Goal: Task Accomplishment & Management: Manage account settings

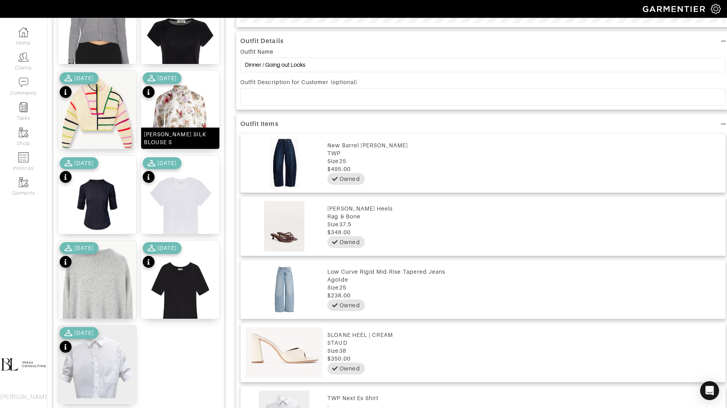
scroll to position [398, 0]
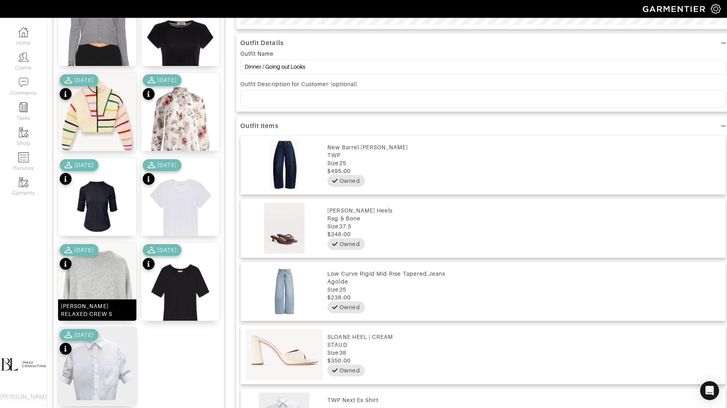
click at [112, 281] on img at bounding box center [97, 300] width 78 height 115
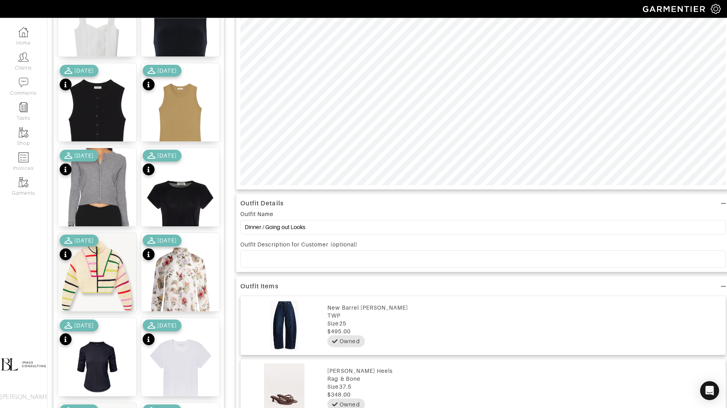
scroll to position [0, 0]
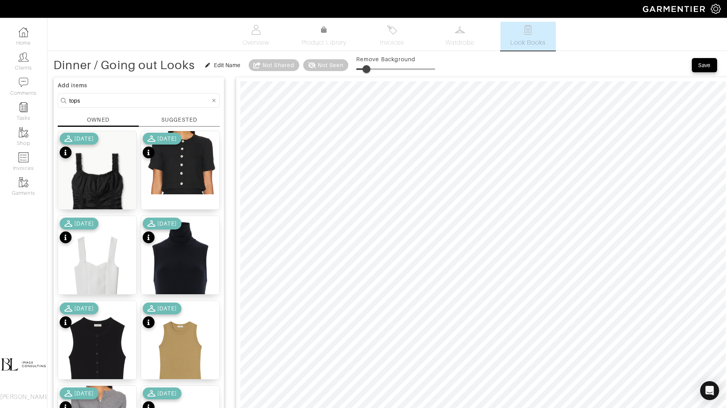
click at [369, 68] on span at bounding box center [366, 69] width 8 height 8
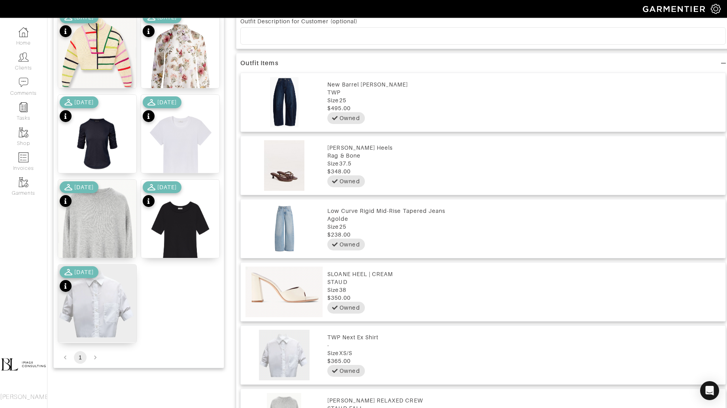
scroll to position [462, 0]
click at [190, 140] on img at bounding box center [180, 147] width 78 height 107
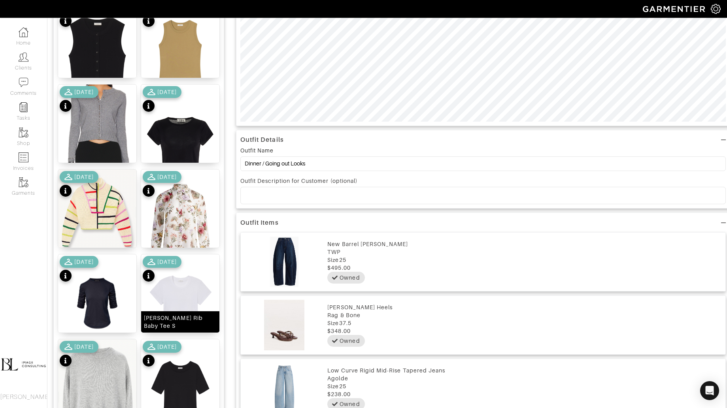
scroll to position [0, 0]
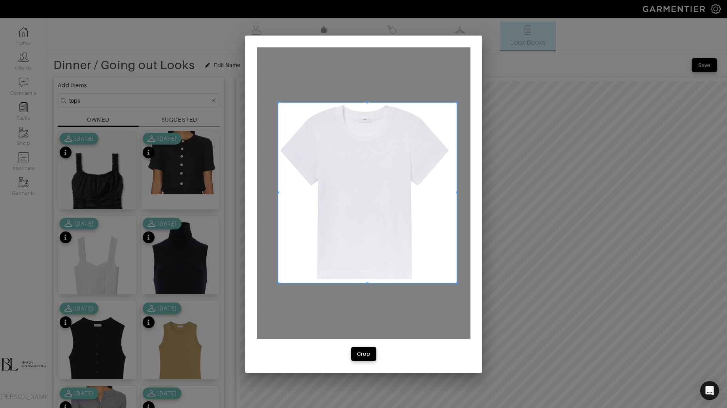
click at [452, 279] on div at bounding box center [363, 193] width 213 height 292
click at [373, 356] on button "Crop" at bounding box center [363, 354] width 25 height 14
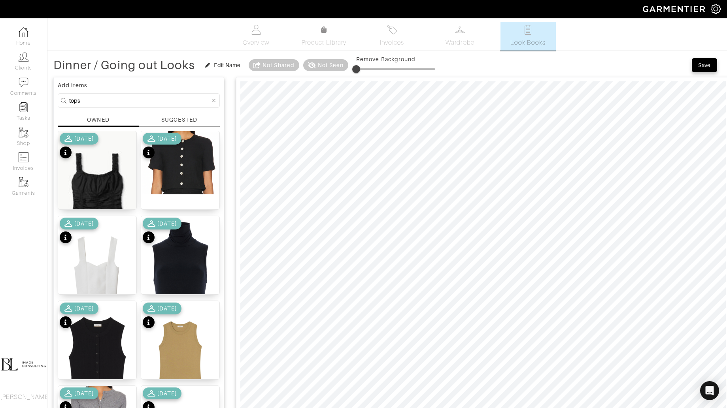
type input "15"
click at [151, 99] on input "tops" at bounding box center [139, 101] width 141 height 10
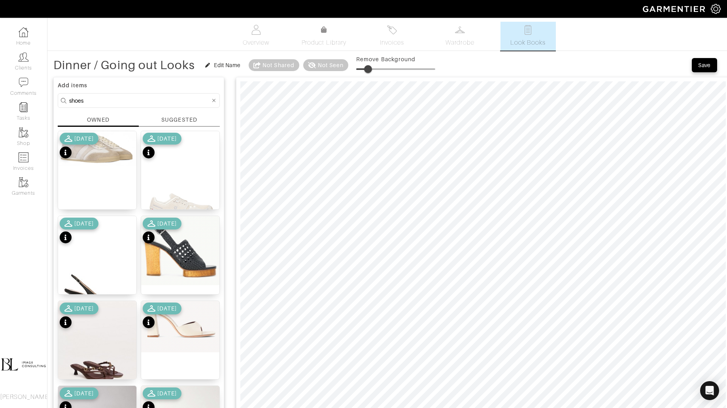
click at [123, 100] on input "shoes" at bounding box center [139, 101] width 141 height 10
type input "bag"
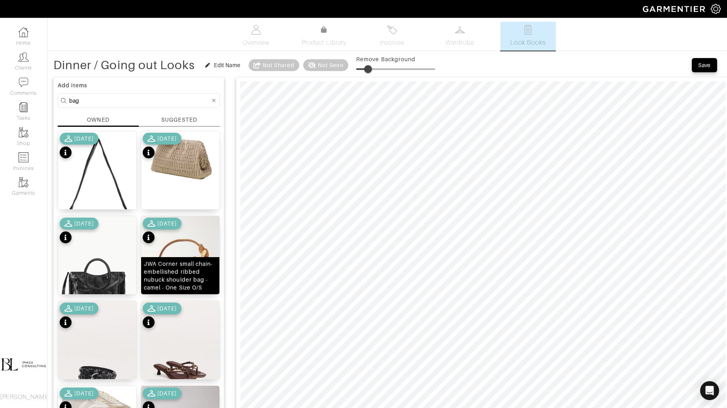
click at [186, 252] on img at bounding box center [180, 268] width 78 height 104
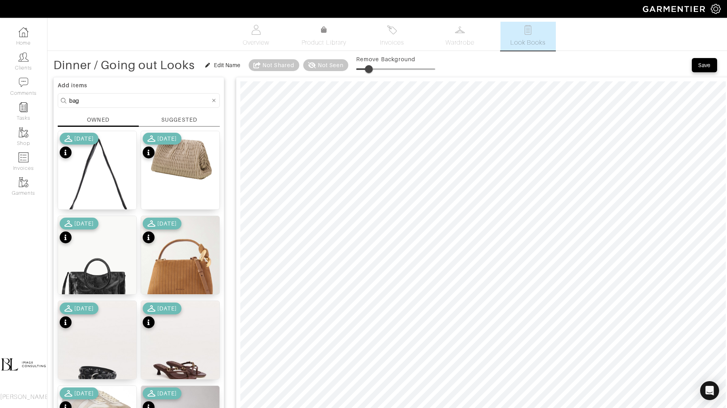
click at [371, 68] on span at bounding box center [369, 69] width 8 height 8
click at [192, 169] on img at bounding box center [180, 157] width 78 height 52
type input "20"
click at [373, 68] on span at bounding box center [372, 69] width 8 height 8
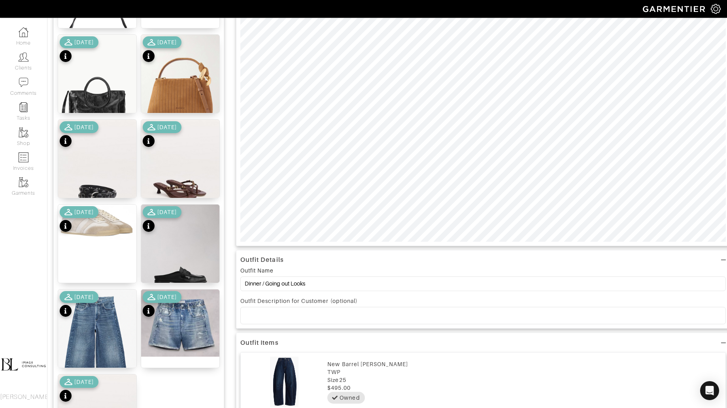
scroll to position [183, 0]
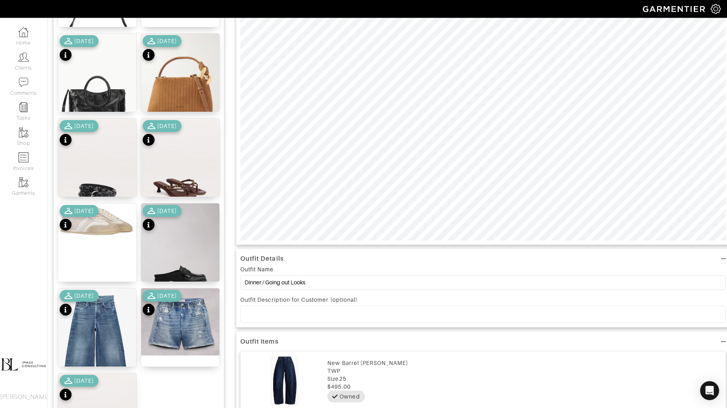
click at [308, 312] on p at bounding box center [483, 314] width 473 height 7
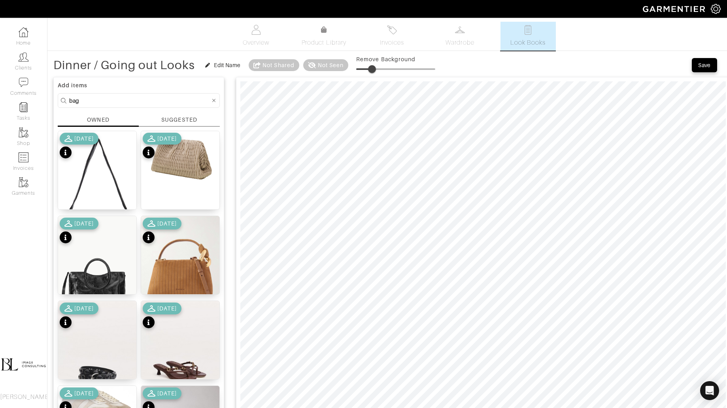
click at [691, 67] on div "Dinner / Going out Looks Edit Name Not Shared Not Seen Remove Background Save" at bounding box center [386, 65] width 667 height 16
click at [695, 67] on button "Save" at bounding box center [704, 65] width 25 height 14
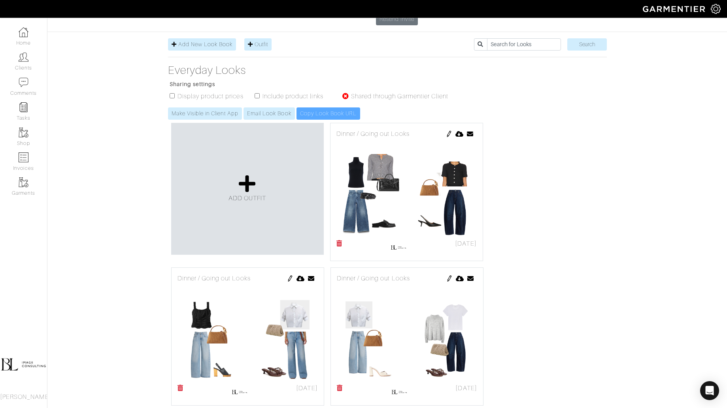
scroll to position [119, 0]
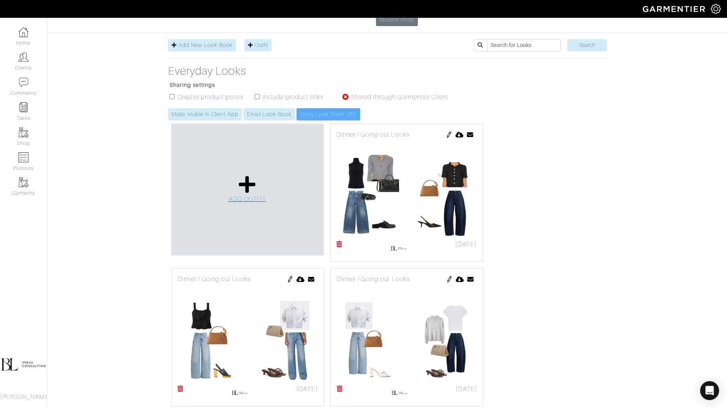
click at [248, 175] on icon at bounding box center [247, 184] width 17 height 19
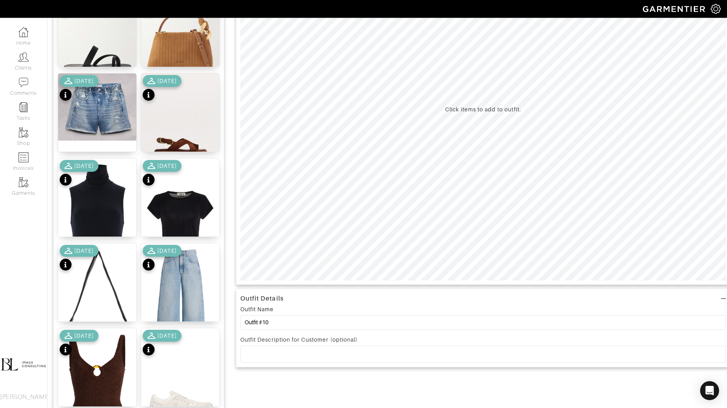
scroll to position [144, 0]
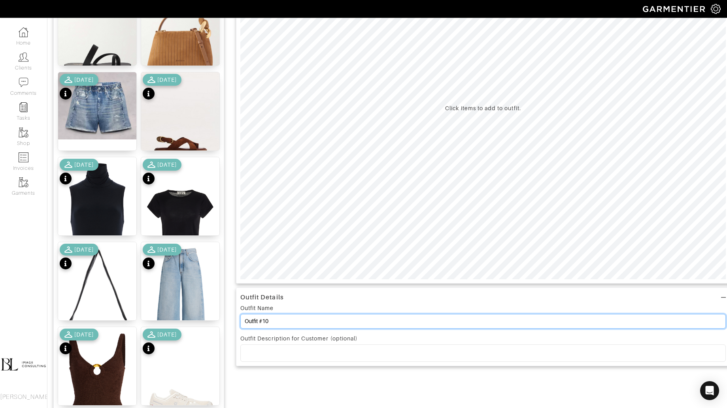
click at [317, 315] on input "Outfit #10" at bounding box center [482, 321] width 485 height 15
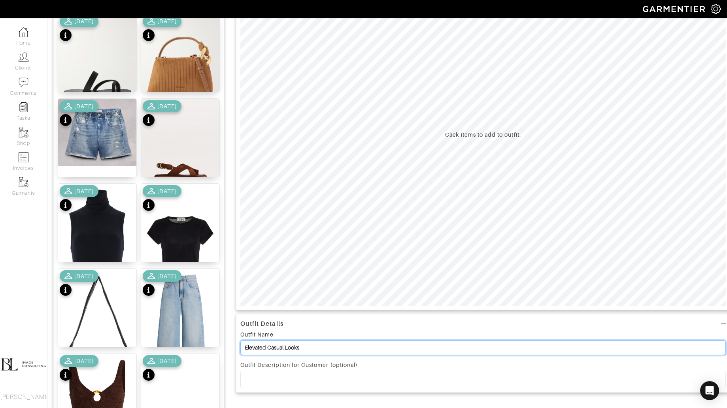
scroll to position [107, 0]
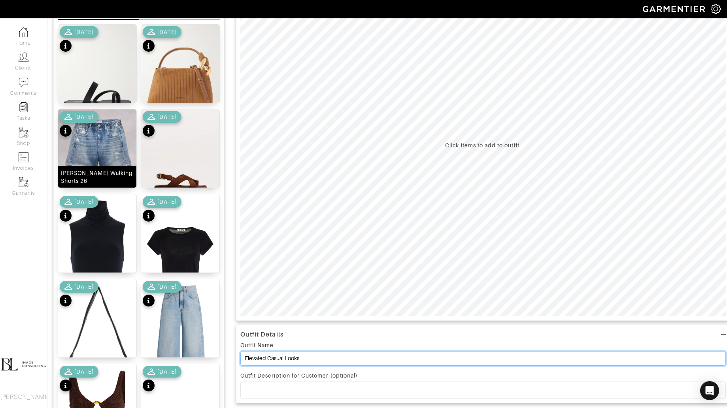
type input "Elevated Casual Looks"
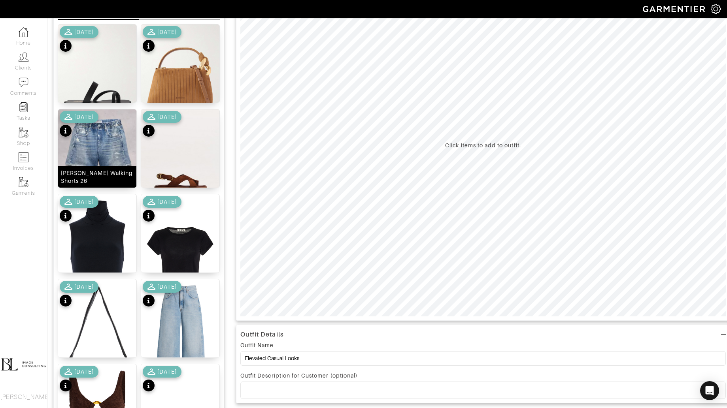
click at [120, 152] on img at bounding box center [97, 142] width 78 height 67
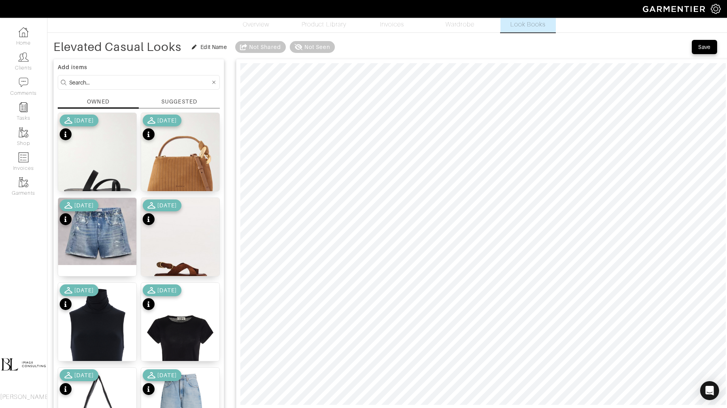
scroll to position [10, 0]
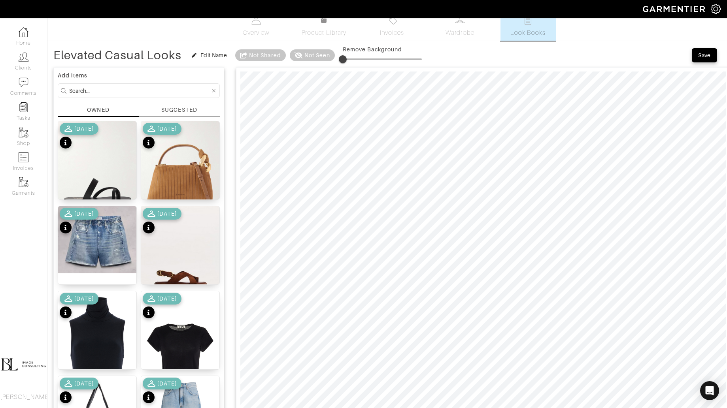
type input "4"
click at [347, 57] on span at bounding box center [346, 59] width 8 height 8
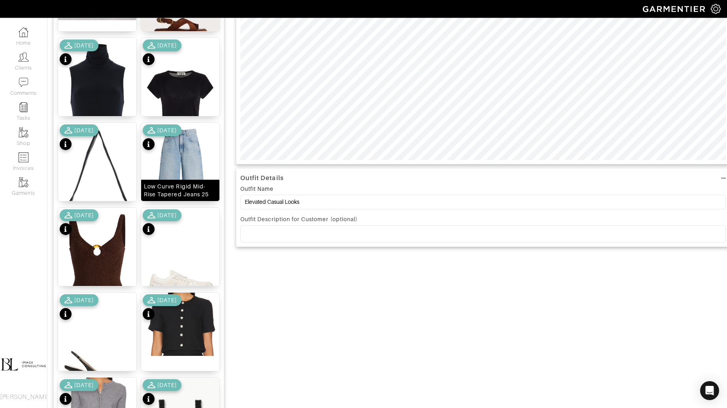
scroll to position [0, 0]
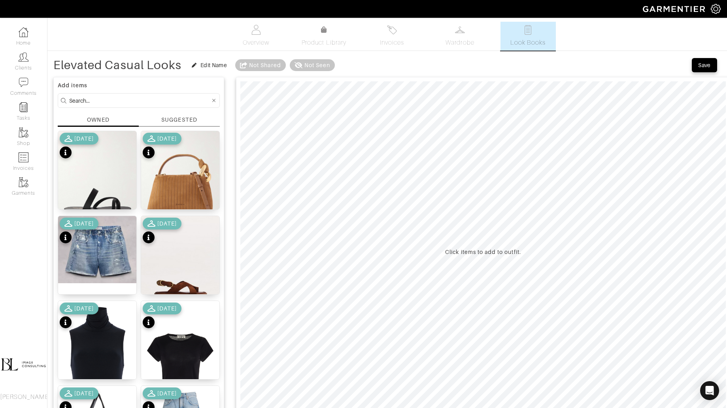
click at [112, 104] on input at bounding box center [139, 101] width 141 height 10
type input "bottoms"
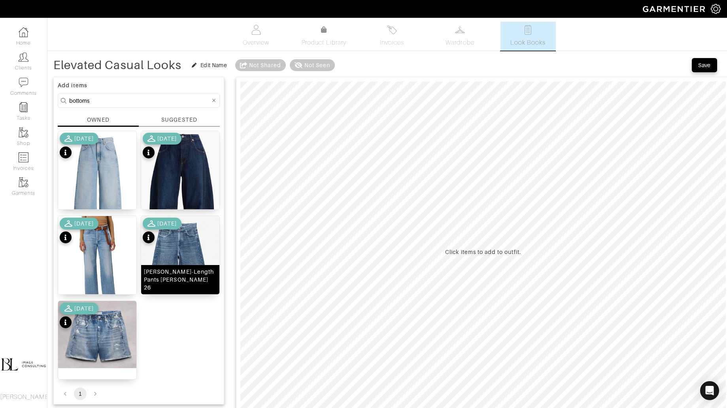
click at [184, 260] on img at bounding box center [180, 277] width 78 height 123
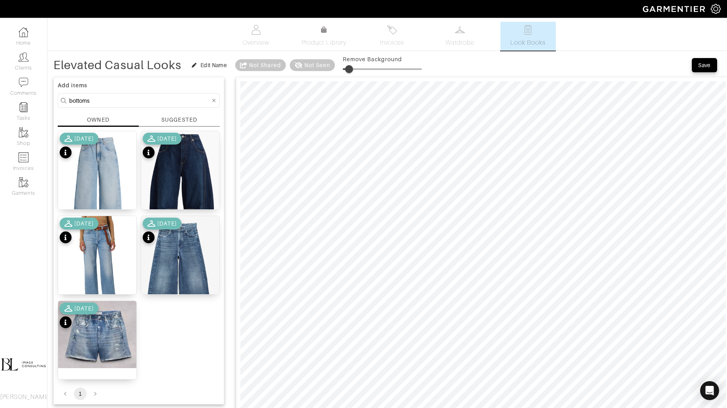
click at [350, 66] on span at bounding box center [349, 69] width 8 height 8
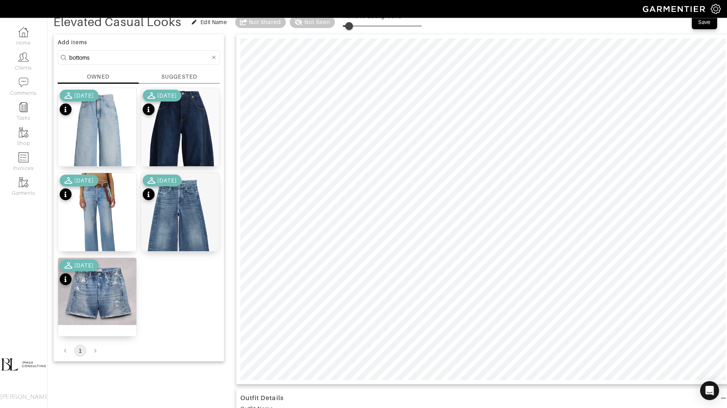
scroll to position [55, 0]
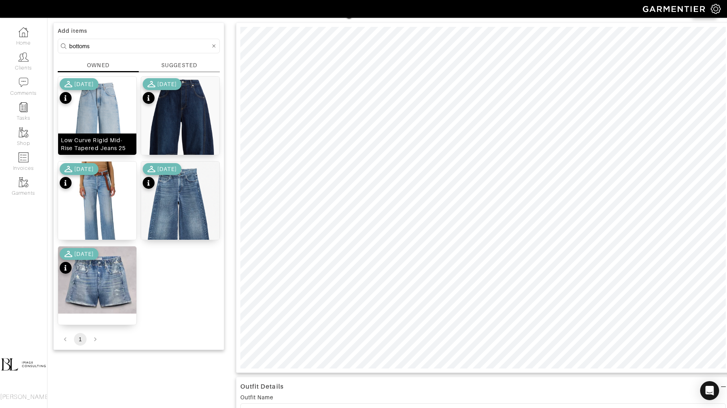
click at [105, 126] on img at bounding box center [97, 139] width 78 height 125
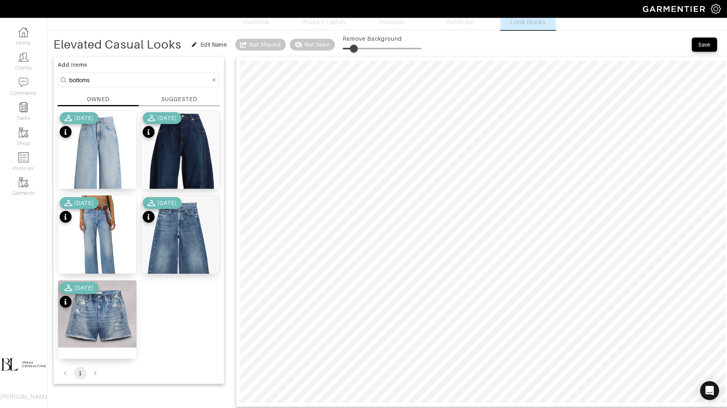
click at [356, 47] on span at bounding box center [354, 49] width 8 height 8
type input "8"
click at [121, 81] on input "bottoms" at bounding box center [139, 80] width 141 height 10
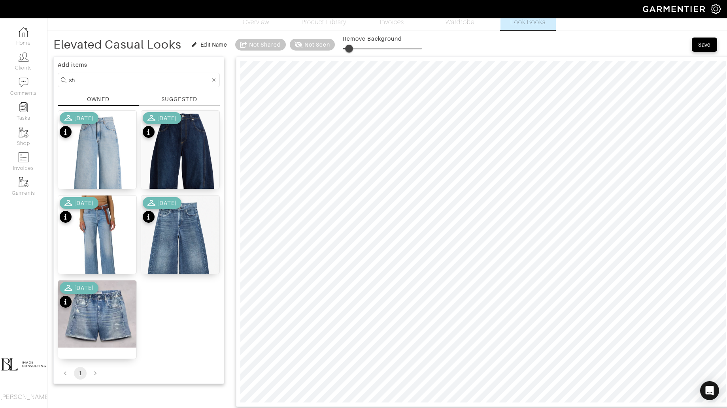
type input "s"
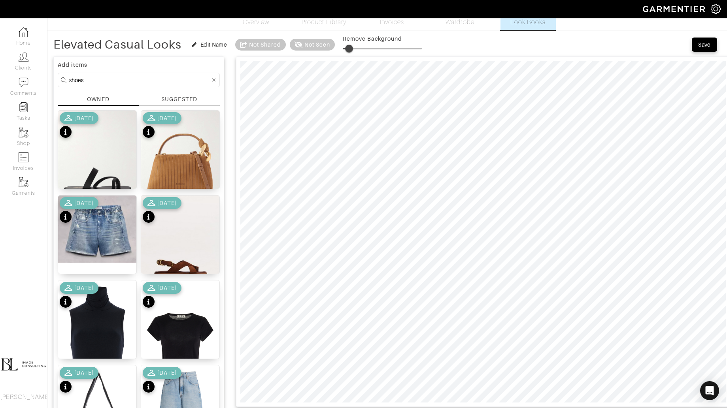
type input "shoes"
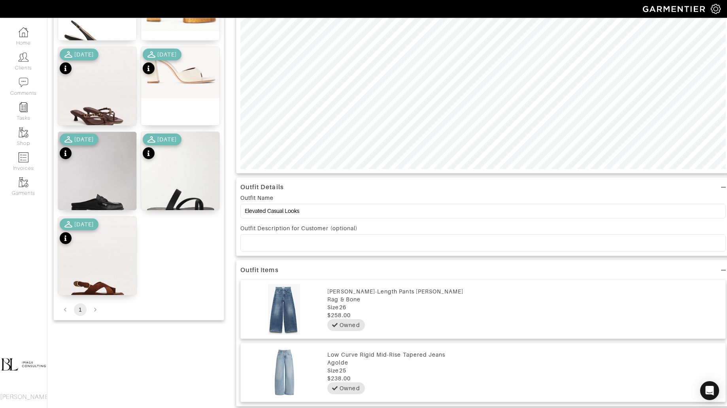
scroll to position [261, 0]
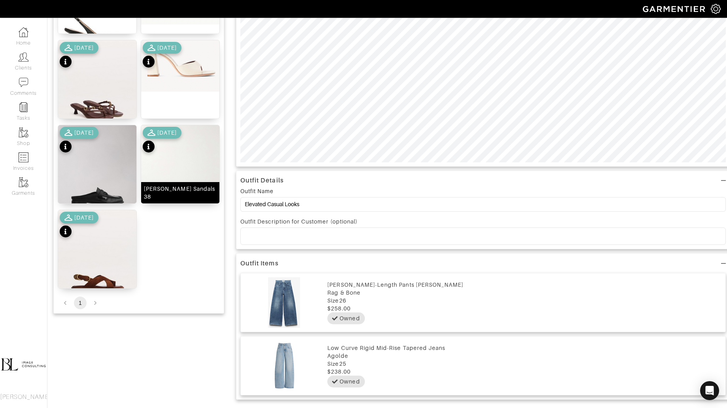
click at [199, 170] on img at bounding box center [180, 177] width 78 height 104
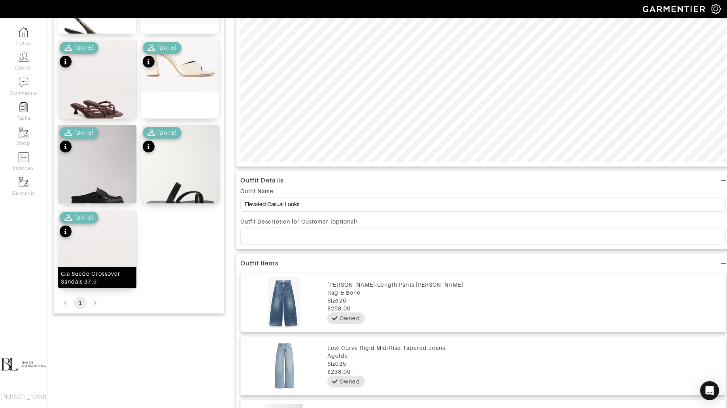
click at [109, 252] on img at bounding box center [97, 259] width 78 height 98
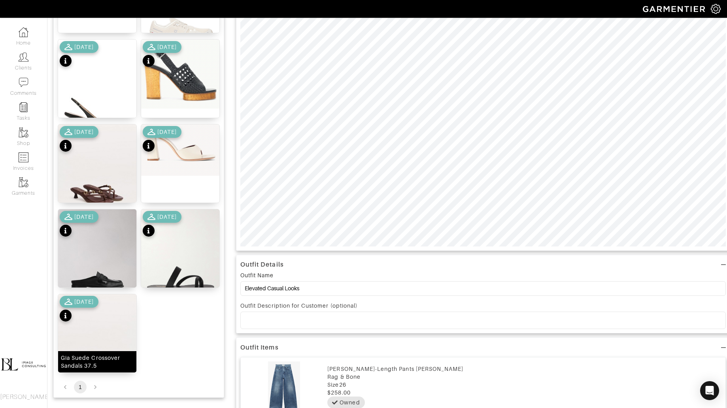
scroll to position [0, 0]
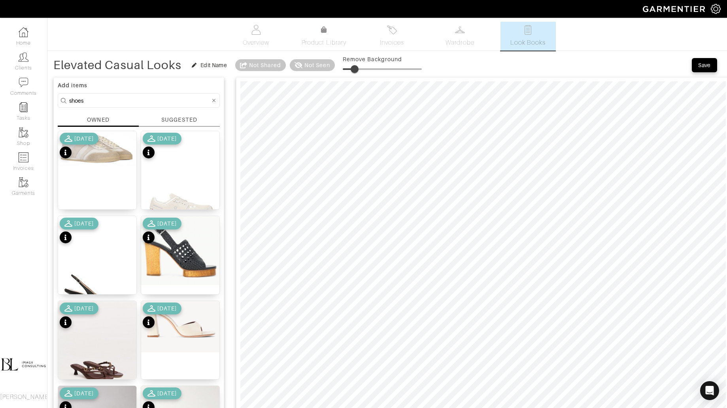
drag, startPoint x: 348, startPoint y: 70, endPoint x: 356, endPoint y: 70, distance: 7.5
click at [356, 70] on span at bounding box center [355, 69] width 8 height 8
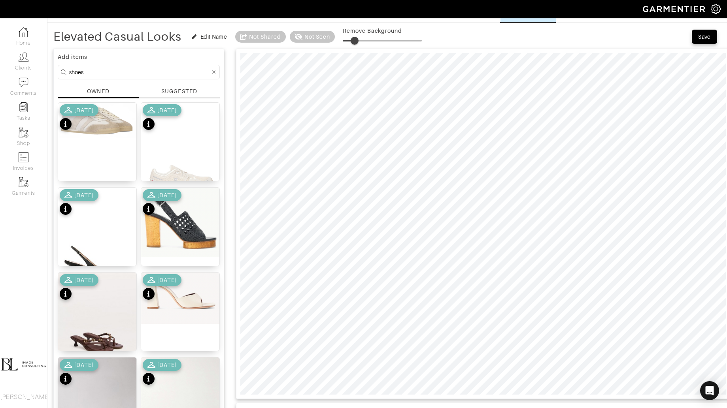
scroll to position [20, 0]
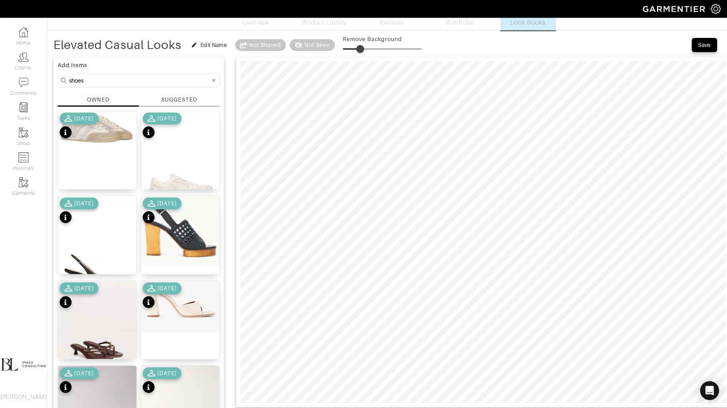
click at [361, 49] on span at bounding box center [360, 49] width 8 height 8
type input "0"
drag, startPoint x: 360, startPoint y: 49, endPoint x: 338, endPoint y: 48, distance: 22.5
click at [339, 48] on span at bounding box center [343, 49] width 8 height 8
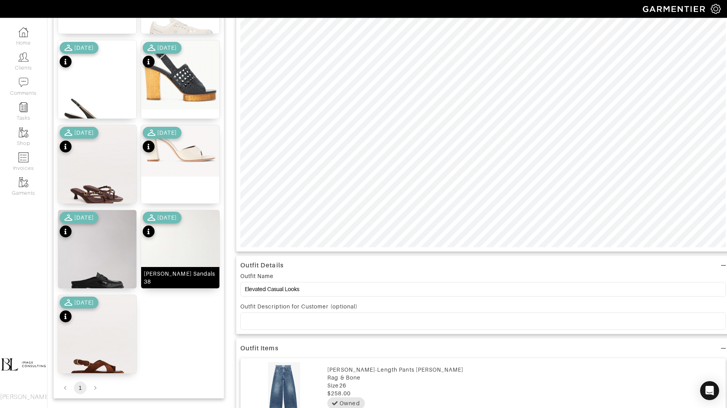
click at [216, 241] on img at bounding box center [180, 262] width 78 height 104
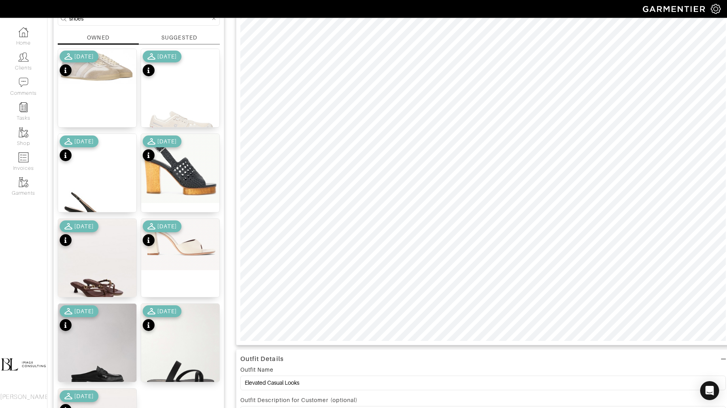
scroll to position [0, 0]
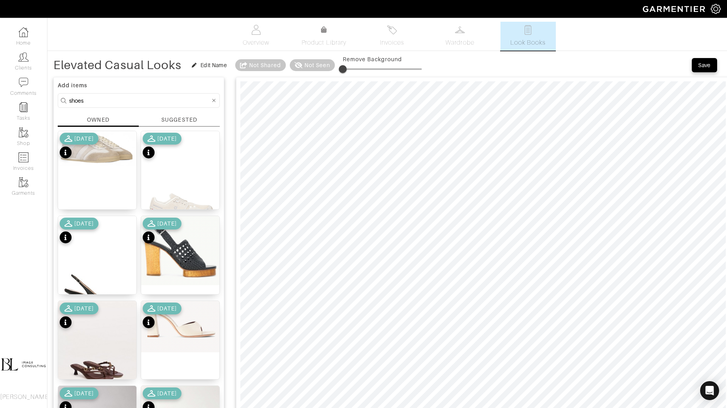
type input "5"
click at [348, 69] on span at bounding box center [347, 69] width 8 height 8
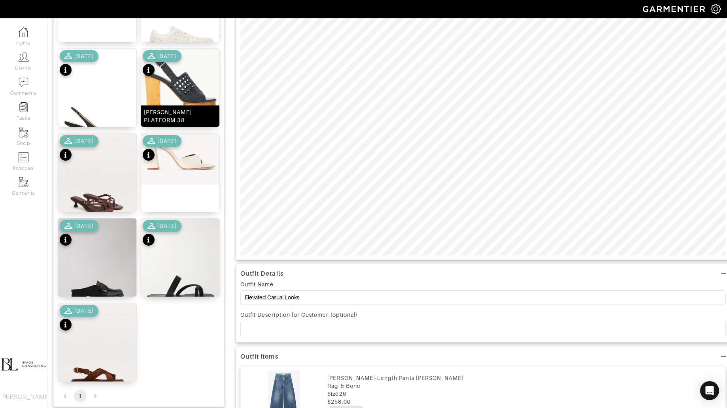
scroll to position [169, 0]
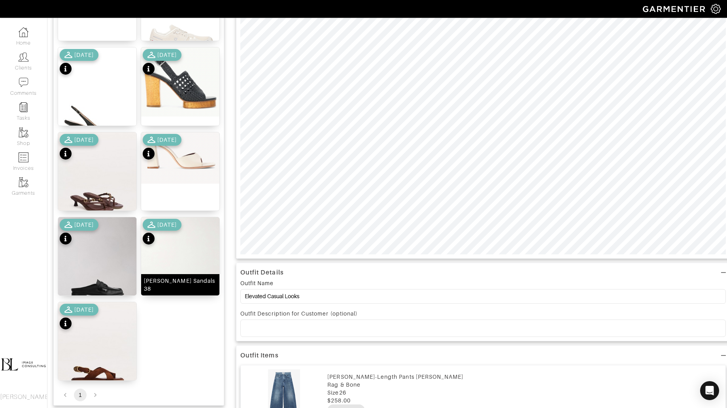
click at [202, 259] on img at bounding box center [180, 269] width 78 height 104
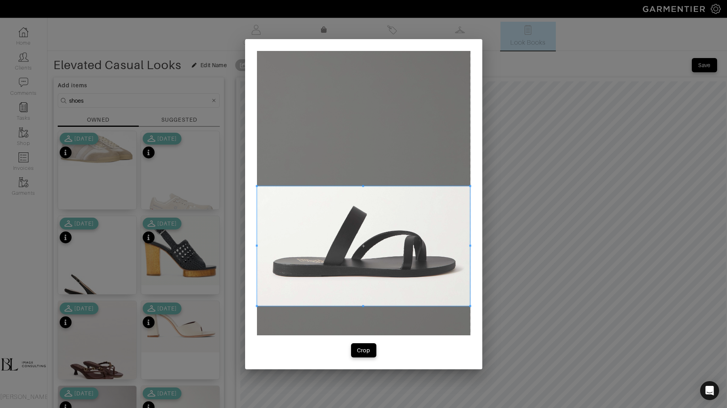
click at [324, 260] on span at bounding box center [363, 246] width 213 height 120
click at [258, 306] on span at bounding box center [363, 306] width 213 height 2
click at [254, 307] on div "Crop" at bounding box center [363, 204] width 237 height 330
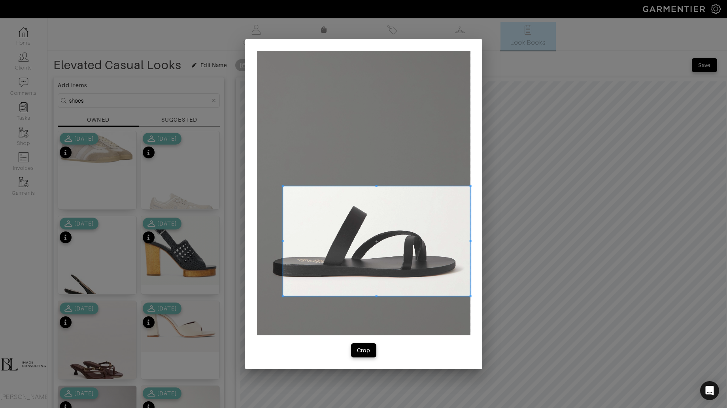
click at [283, 295] on span at bounding box center [282, 296] width 2 height 2
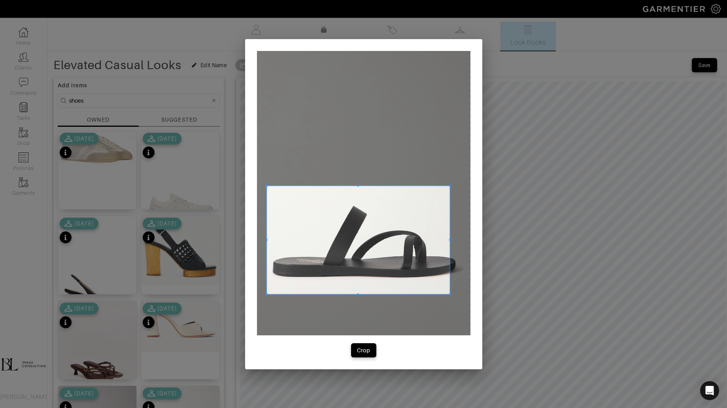
click at [349, 260] on span at bounding box center [357, 240] width 183 height 109
click at [451, 240] on div at bounding box center [363, 193] width 213 height 285
click at [465, 239] on span at bounding box center [465, 240] width 2 height 2
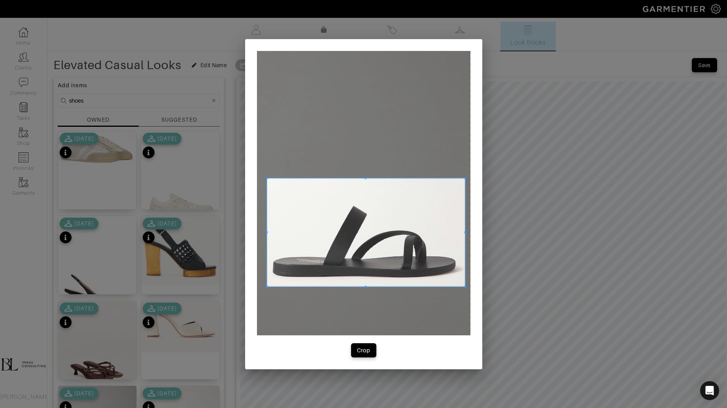
click at [449, 232] on span at bounding box center [366, 232] width 198 height 109
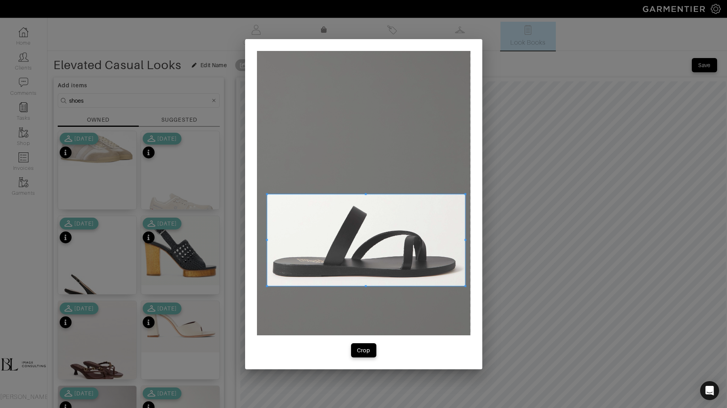
click at [437, 195] on span at bounding box center [366, 194] width 198 height 2
click at [356, 348] on span "Crop" at bounding box center [363, 351] width 17 height 8
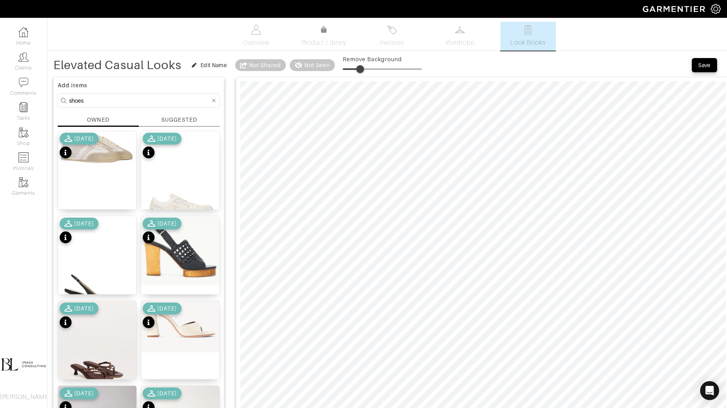
type input "28"
drag, startPoint x: 346, startPoint y: 70, endPoint x: 366, endPoint y: 70, distance: 19.4
click at [364, 70] on span at bounding box center [360, 69] width 8 height 8
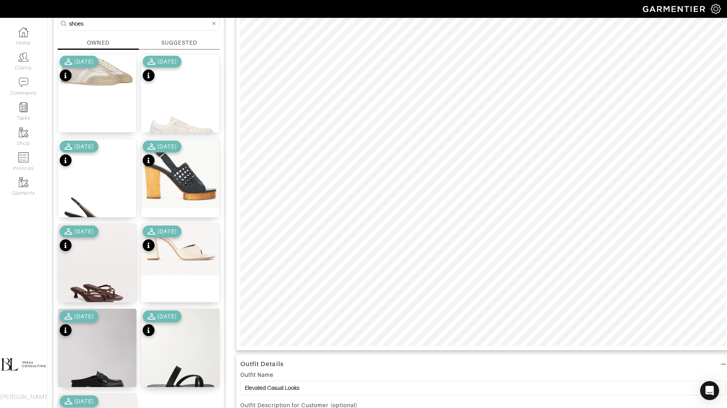
scroll to position [57, 0]
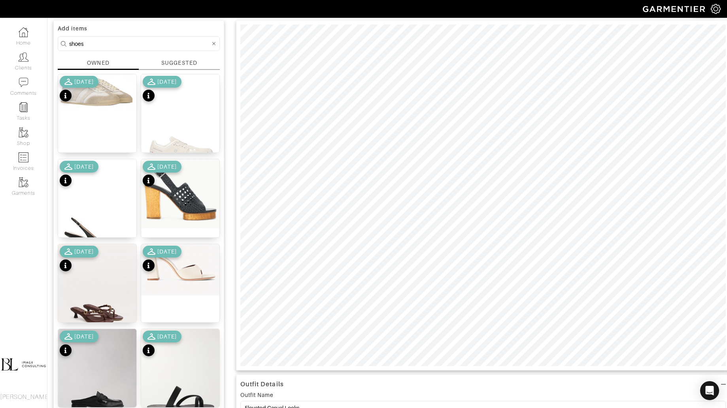
click at [131, 40] on input "shoes" at bounding box center [139, 44] width 141 height 10
type input "tops"
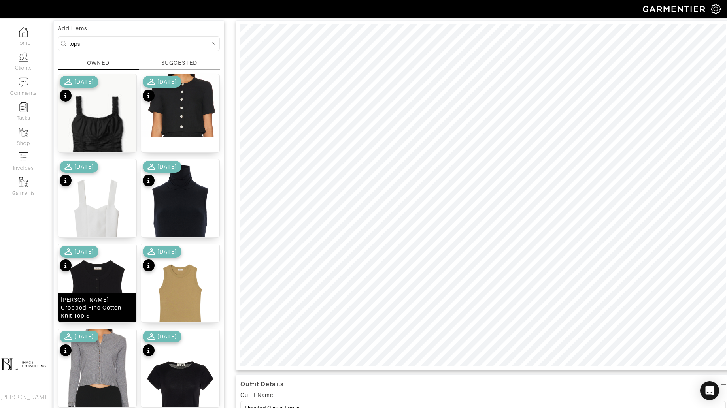
click at [104, 282] on img at bounding box center [97, 297] width 78 height 107
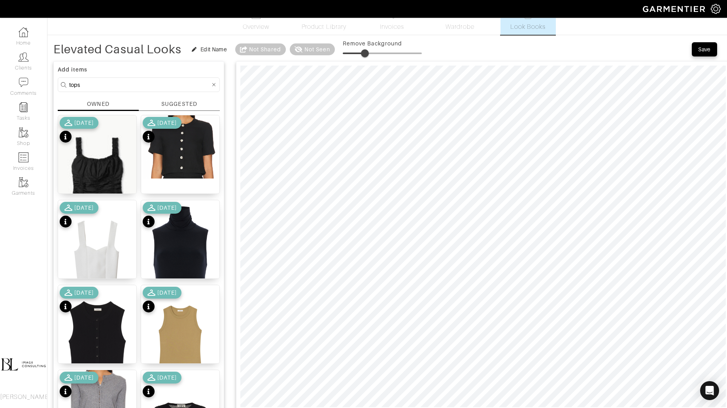
scroll to position [15, 0]
type input "33"
click at [370, 53] on span at bounding box center [369, 54] width 8 height 8
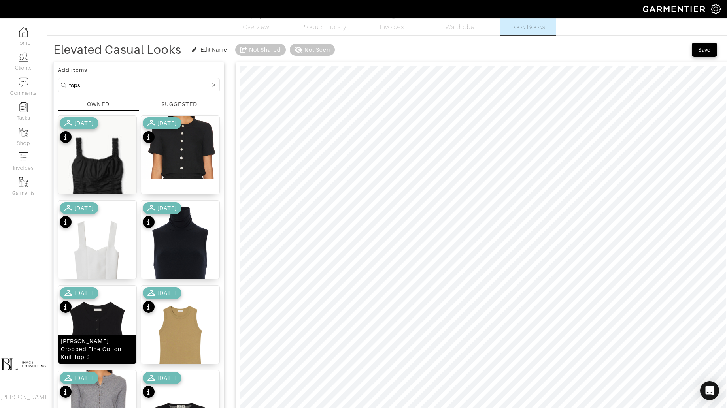
click at [106, 330] on img at bounding box center [97, 339] width 78 height 107
click at [444, 64] on div at bounding box center [483, 237] width 494 height 351
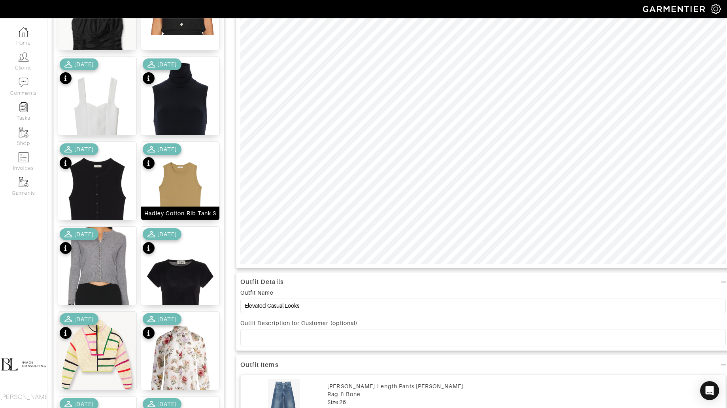
scroll to position [131, 0]
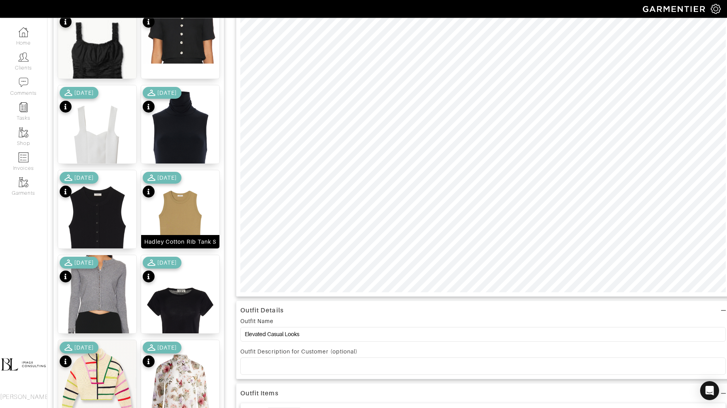
click at [169, 205] on img at bounding box center [180, 223] width 78 height 107
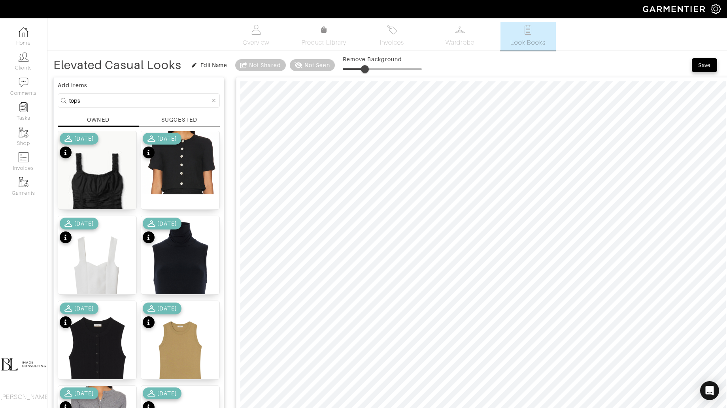
type input "32"
click at [369, 69] on span at bounding box center [368, 69] width 8 height 8
click at [205, 333] on img at bounding box center [180, 354] width 78 height 107
type input "8"
click at [146, 104] on input "tops" at bounding box center [139, 101] width 141 height 10
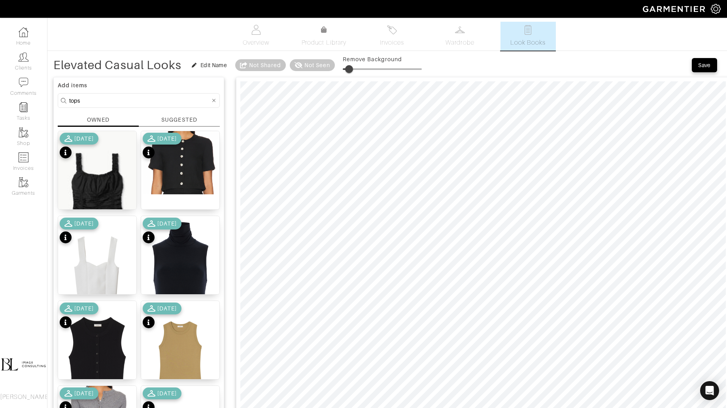
click at [146, 104] on input "tops" at bounding box center [139, 101] width 141 height 10
type input "bag"
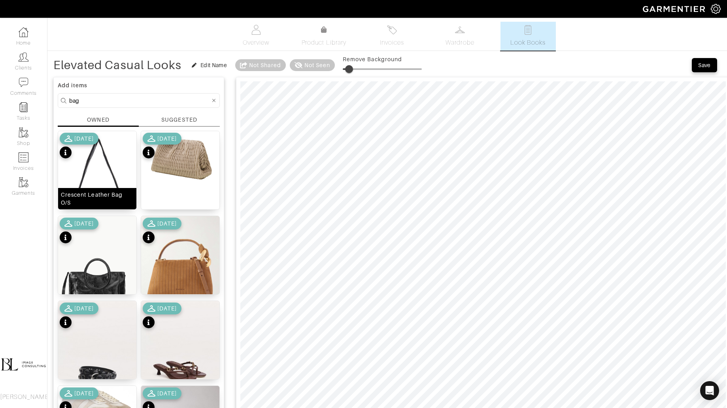
click at [116, 180] on img at bounding box center [97, 193] width 78 height 125
drag, startPoint x: 349, startPoint y: 70, endPoint x: 354, endPoint y: 70, distance: 5.5
click at [354, 70] on span at bounding box center [354, 69] width 8 height 8
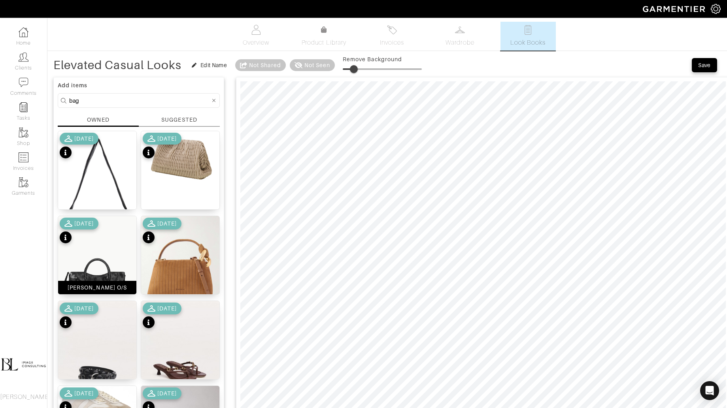
click at [99, 255] on img at bounding box center [97, 274] width 78 height 117
click at [356, 65] on span at bounding box center [355, 69] width 8 height 8
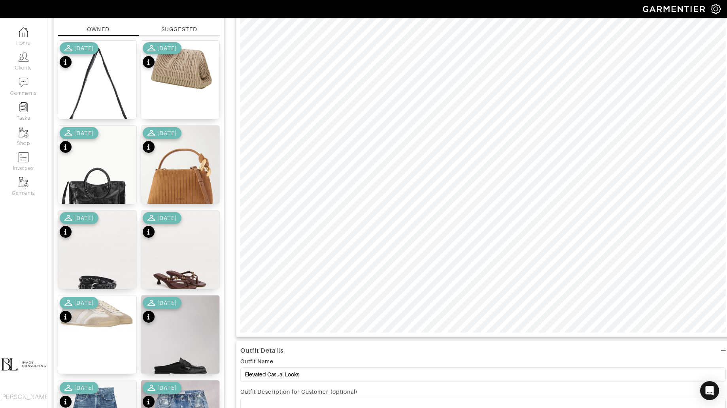
scroll to position [70, 0]
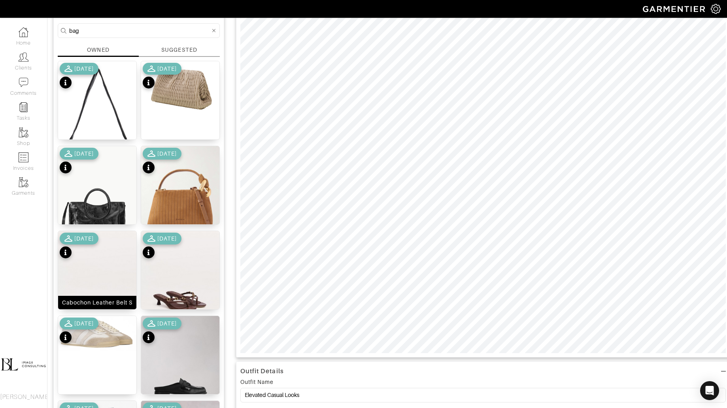
click at [107, 290] on img at bounding box center [97, 280] width 78 height 98
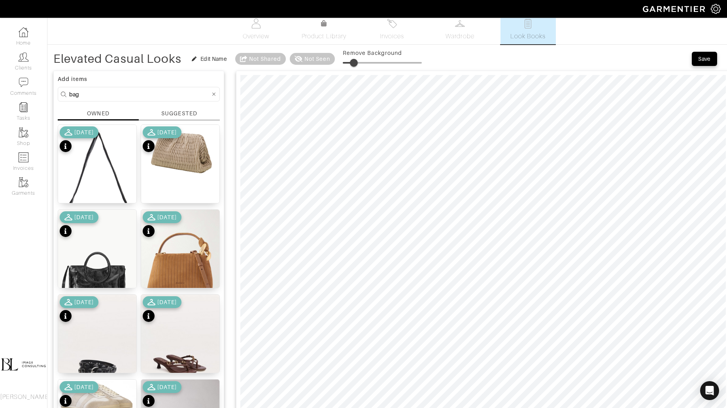
scroll to position [0, 0]
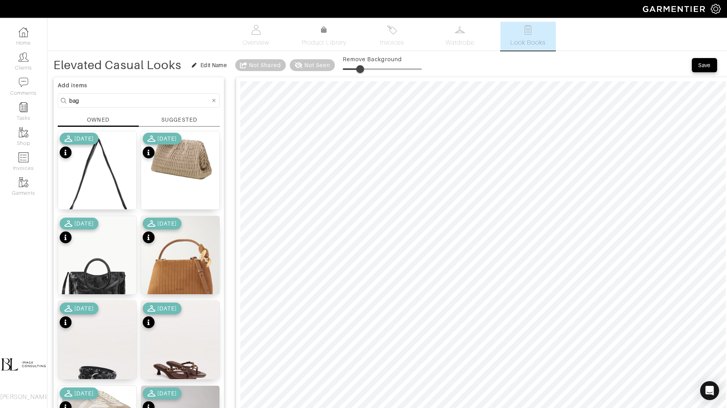
click at [361, 66] on span at bounding box center [360, 69] width 8 height 8
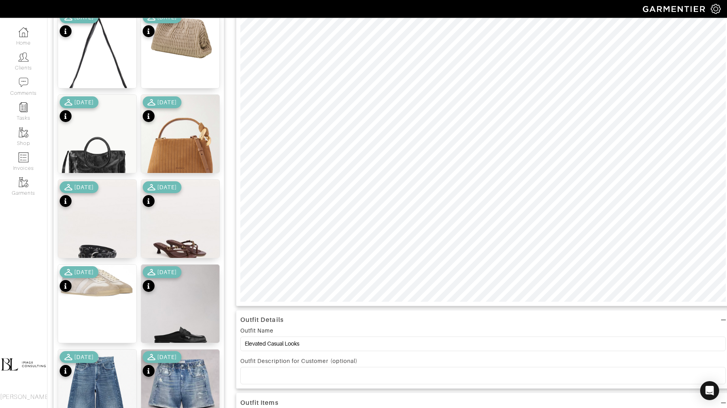
scroll to position [142, 0]
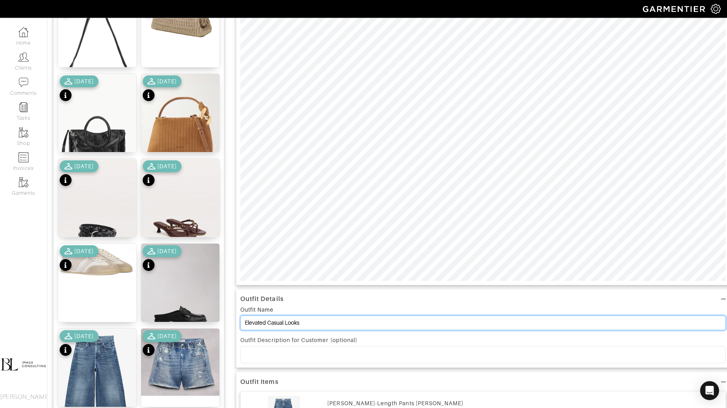
click at [333, 323] on input "Elevated Casual Looks" at bounding box center [482, 323] width 485 height 15
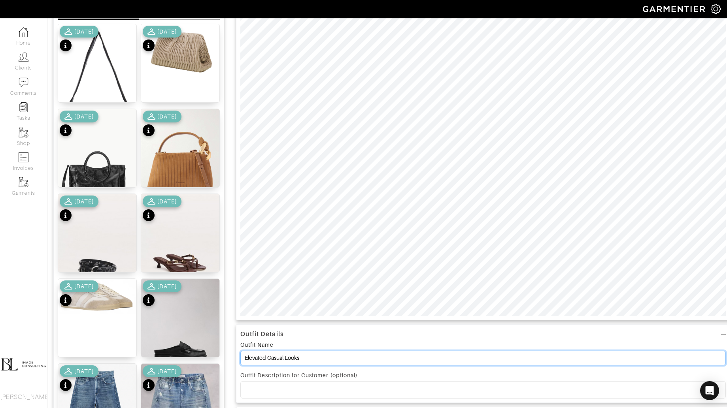
scroll to position [121, 0]
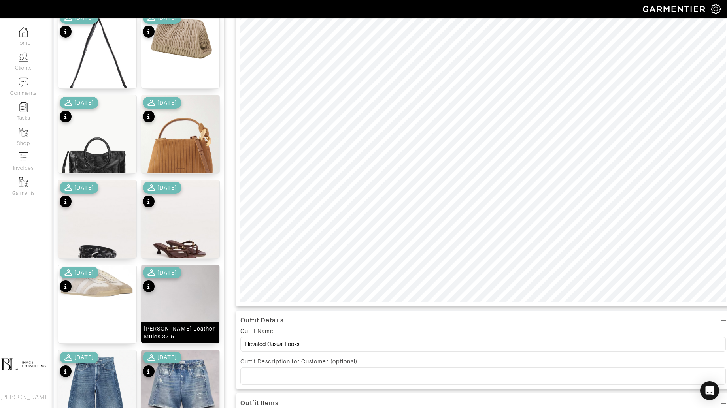
click at [184, 308] on img at bounding box center [180, 314] width 78 height 98
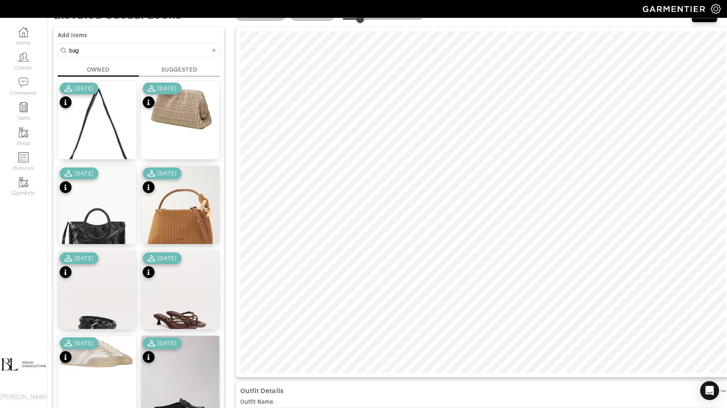
scroll to position [21, 0]
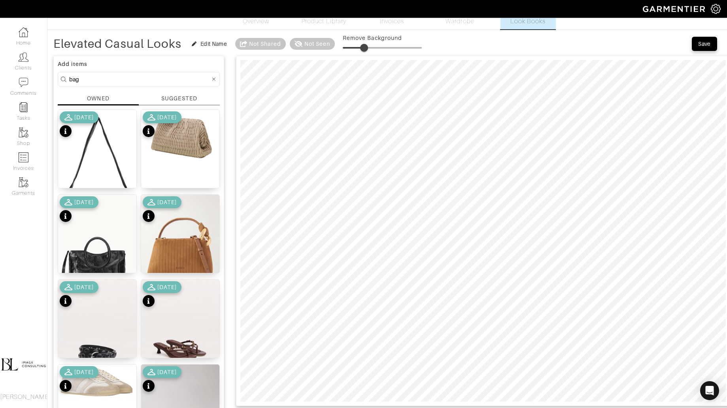
drag, startPoint x: 361, startPoint y: 46, endPoint x: 366, endPoint y: 46, distance: 4.7
click at [366, 46] on span at bounding box center [364, 48] width 8 height 8
click at [370, 48] on span at bounding box center [369, 48] width 8 height 8
type input "15"
click at [699, 49] on button "Save" at bounding box center [704, 44] width 25 height 14
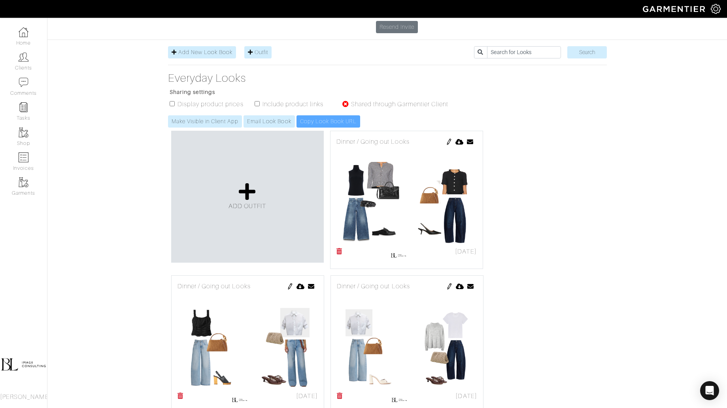
scroll to position [114, 0]
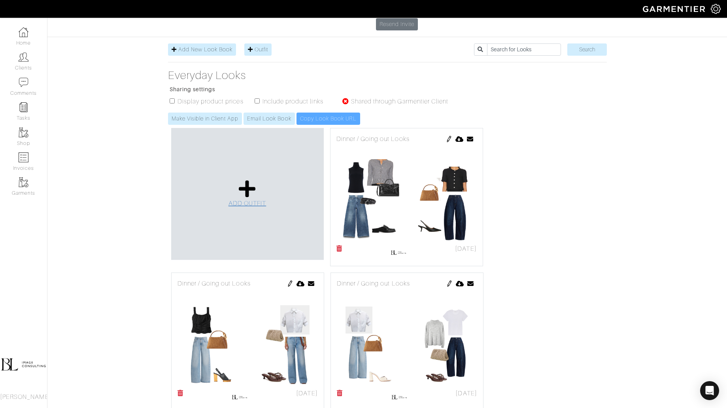
click at [253, 179] on icon at bounding box center [247, 188] width 17 height 19
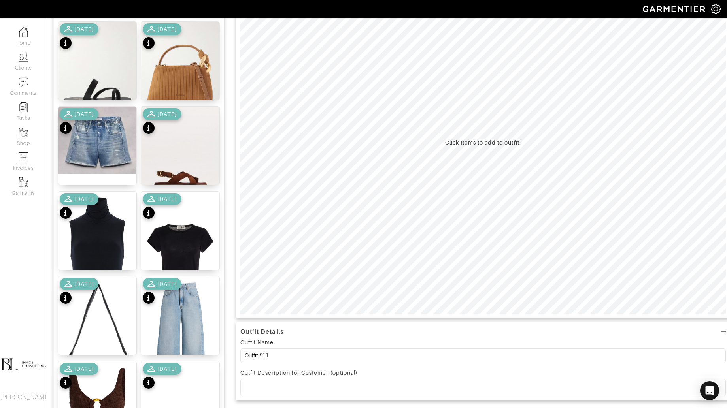
scroll to position [134, 0]
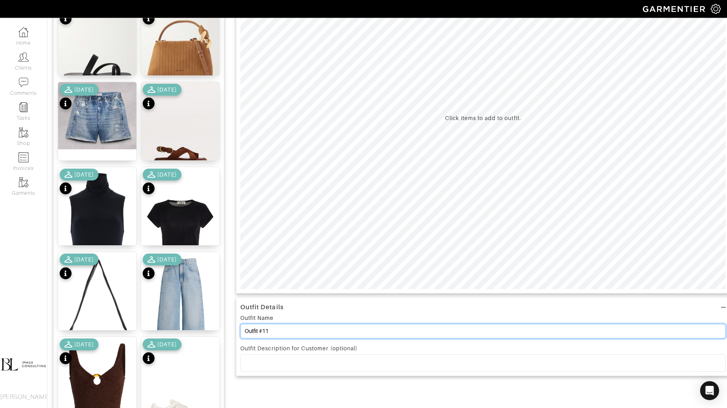
click at [306, 331] on input "Outfit #11" at bounding box center [482, 331] width 485 height 15
paste input "Elevated Casual Looks"
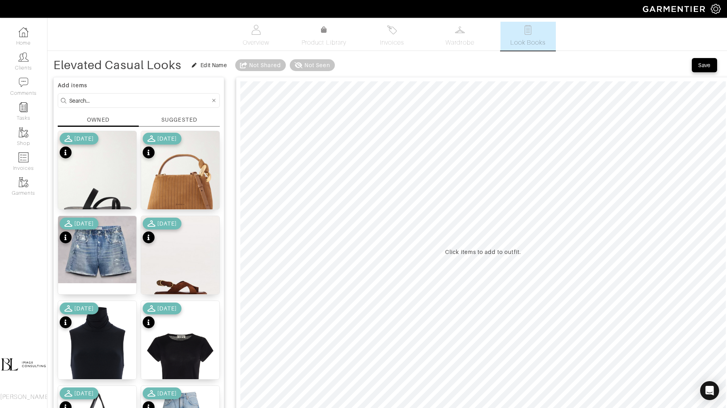
type input "Elevated Casual Looks"
click at [138, 103] on input at bounding box center [139, 101] width 141 height 10
type input "bottoms"
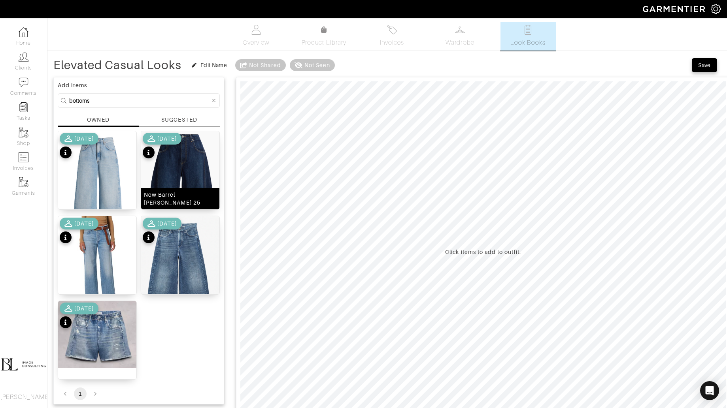
click at [185, 192] on img at bounding box center [180, 201] width 78 height 140
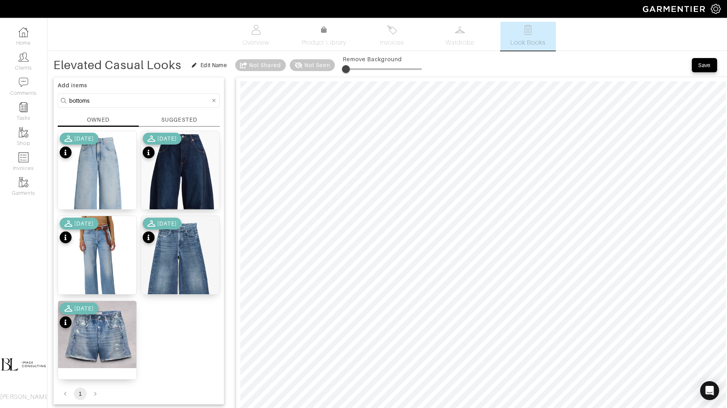
type input "7"
click at [349, 67] on span at bounding box center [348, 69] width 8 height 8
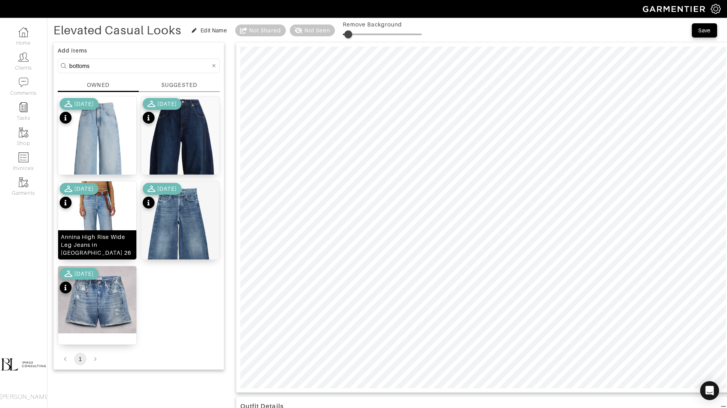
click at [91, 215] on img at bounding box center [97, 230] width 78 height 98
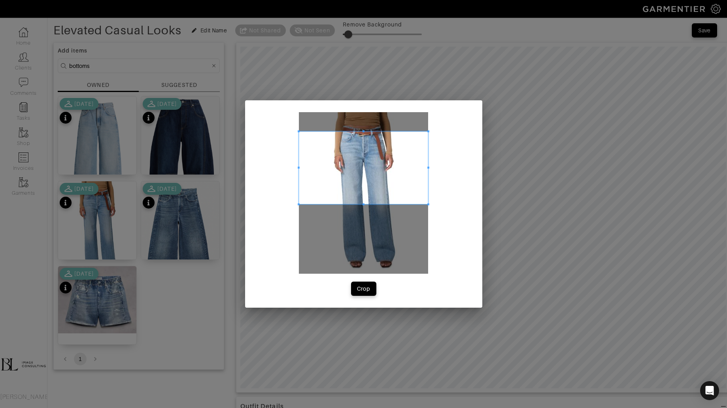
click at [364, 155] on span at bounding box center [363, 168] width 129 height 73
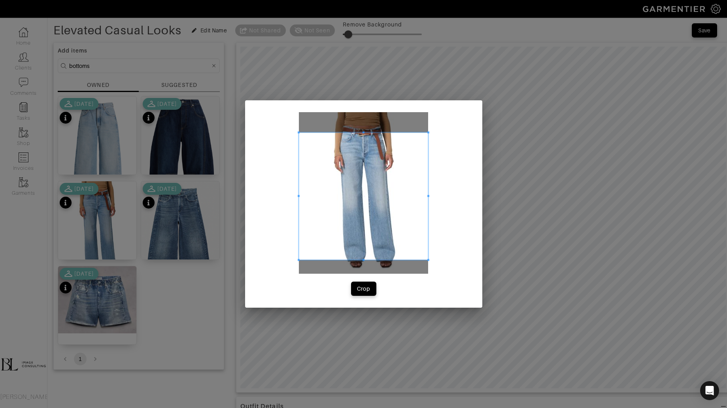
click at [377, 260] on span at bounding box center [363, 260] width 129 height 2
click at [366, 288] on div "Crop" at bounding box center [363, 289] width 13 height 8
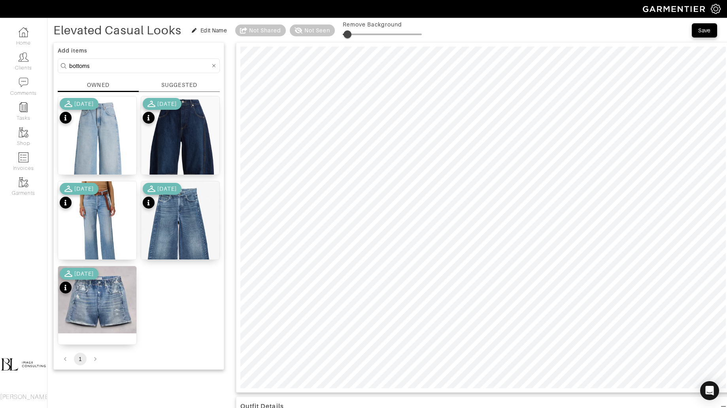
type input "13"
drag, startPoint x: 348, startPoint y: 35, endPoint x: 354, endPoint y: 35, distance: 5.5
click at [351, 35] on span at bounding box center [347, 34] width 8 height 8
click at [112, 67] on input "bottoms" at bounding box center [139, 66] width 141 height 10
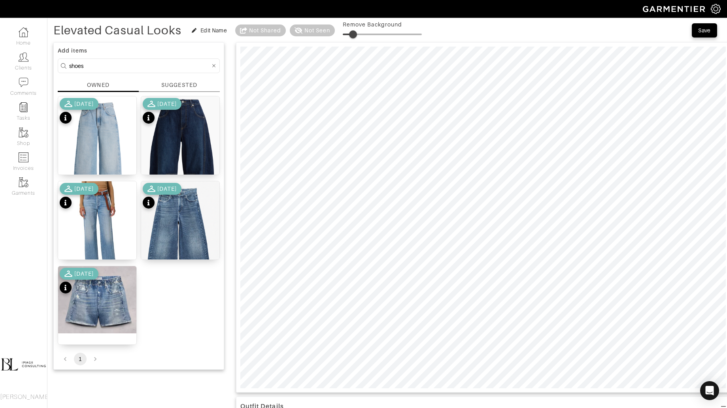
type input "shoes"
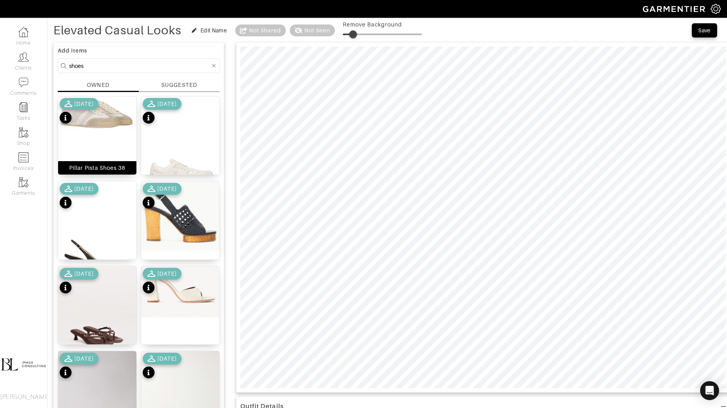
click at [108, 128] on img at bounding box center [97, 113] width 78 height 35
drag, startPoint x: 351, startPoint y: 37, endPoint x: 346, endPoint y: 43, distance: 7.7
click at [346, 43] on div "Elevated Casual Looks Edit Name Not Shared Not Seen Remove Background Save Add …" at bounding box center [386, 356] width 667 height 667
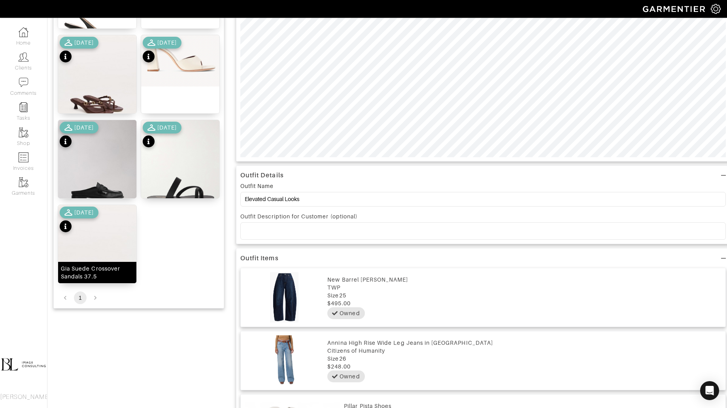
click at [101, 256] on img at bounding box center [97, 254] width 78 height 98
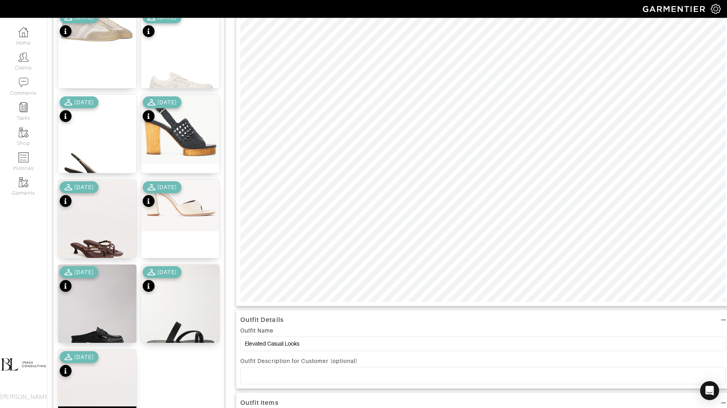
scroll to position [0, 0]
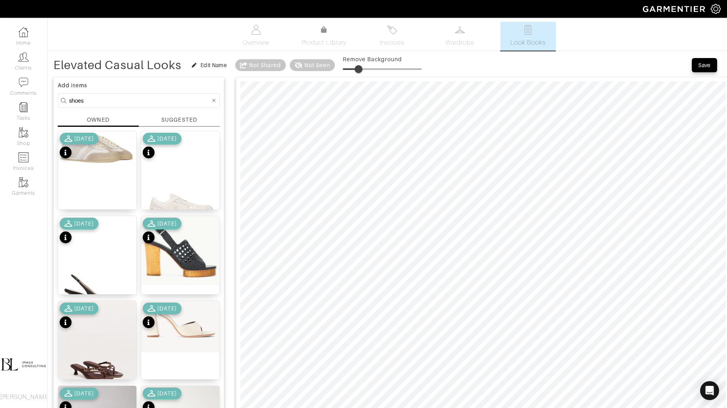
click at [359, 67] on span at bounding box center [358, 69] width 8 height 8
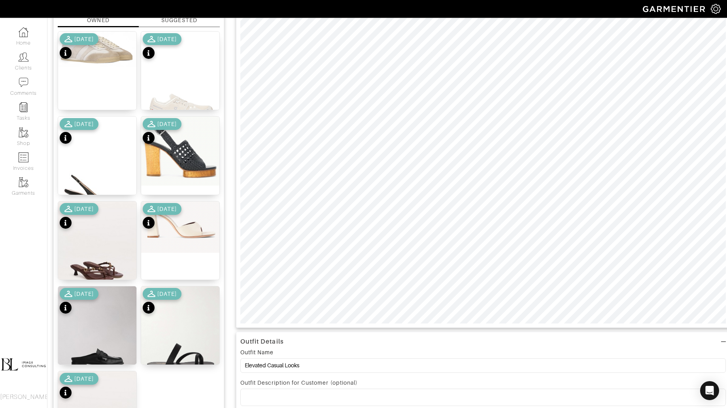
scroll to position [119, 0]
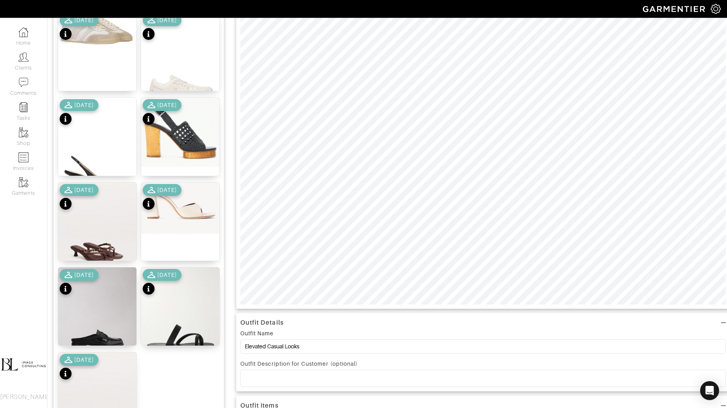
type input "3"
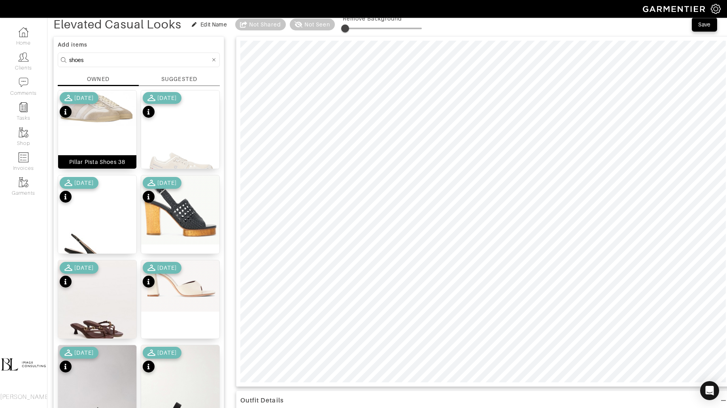
scroll to position [20, 0]
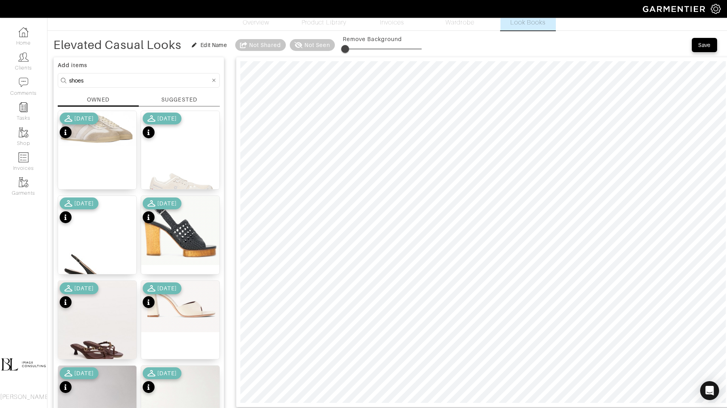
click at [123, 81] on input "shoes" at bounding box center [139, 80] width 141 height 10
click at [123, 80] on input "shoes" at bounding box center [139, 80] width 141 height 10
type input "tops"
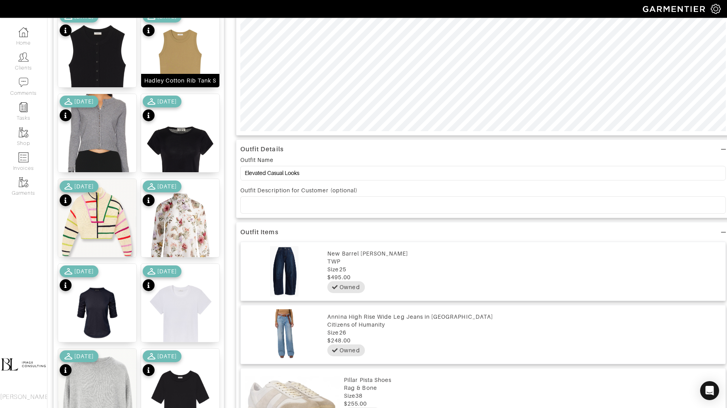
scroll to position [293, 0]
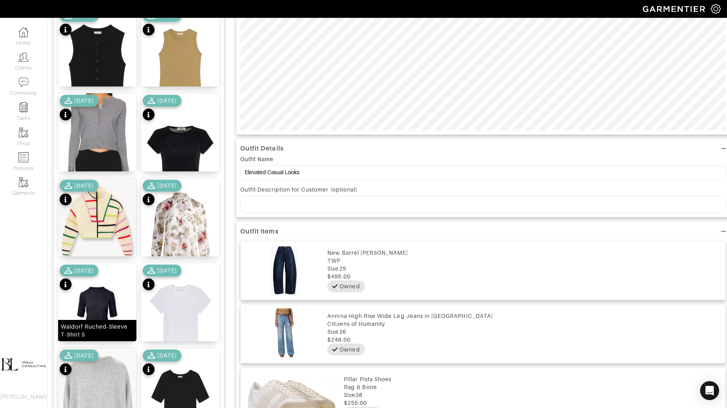
click at [104, 315] on img at bounding box center [97, 312] width 78 height 98
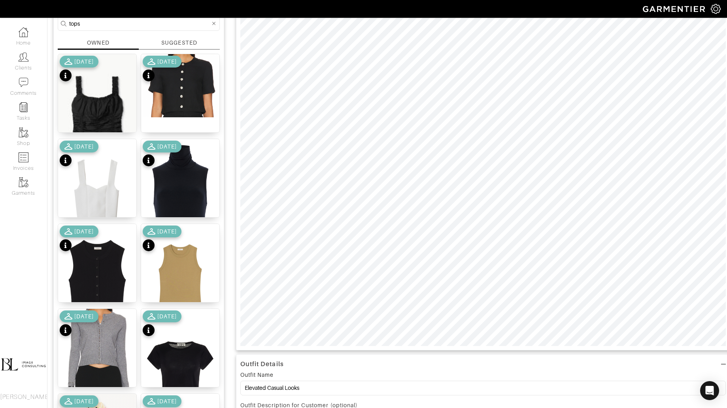
scroll to position [0, 0]
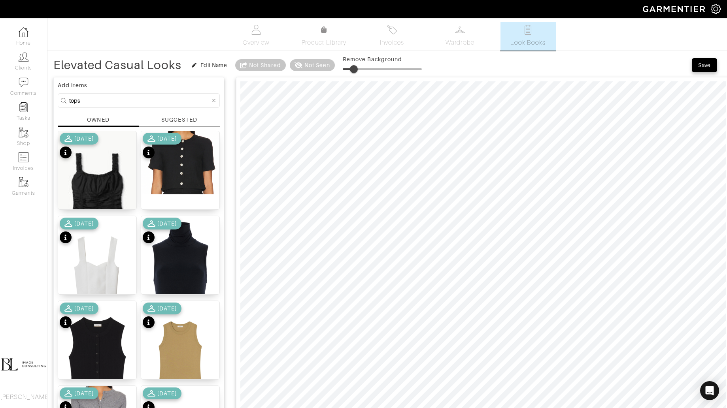
drag, startPoint x: 349, startPoint y: 68, endPoint x: 355, endPoint y: 68, distance: 5.5
click at [355, 68] on span at bounding box center [354, 69] width 8 height 8
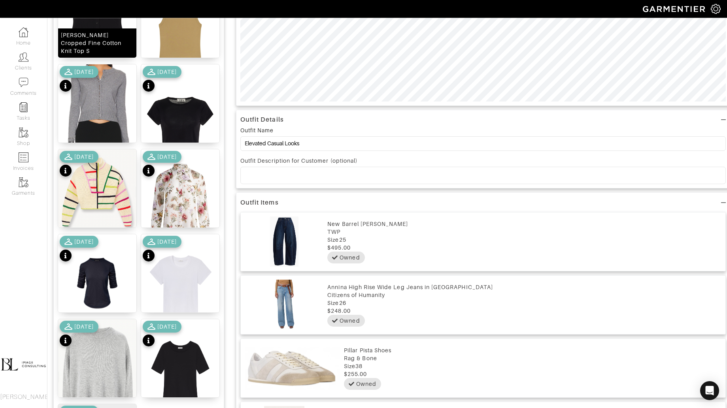
scroll to position [322, 0]
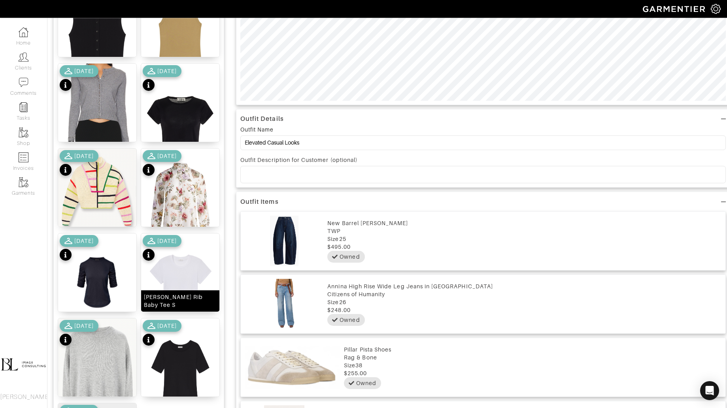
click at [178, 279] on img at bounding box center [180, 287] width 78 height 107
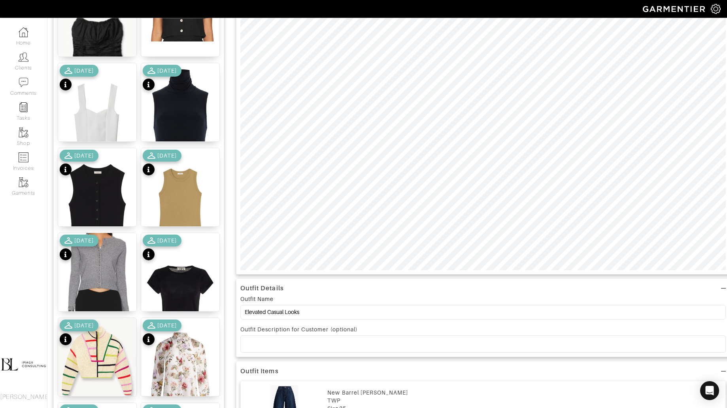
scroll to position [0, 0]
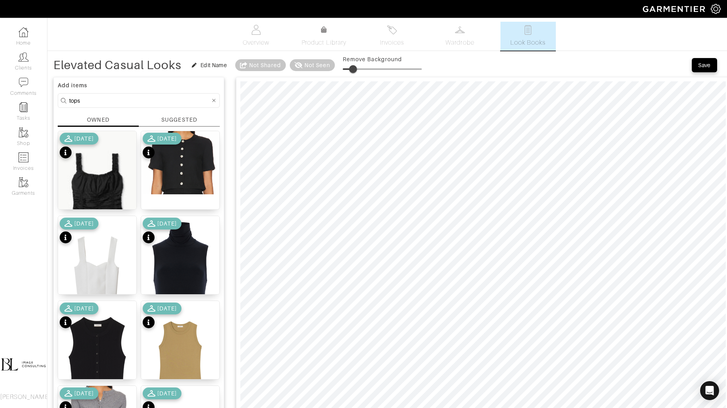
type input "20"
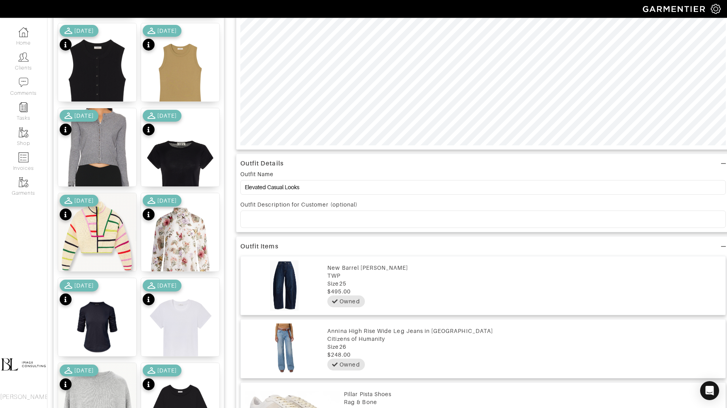
scroll to position [276, 0]
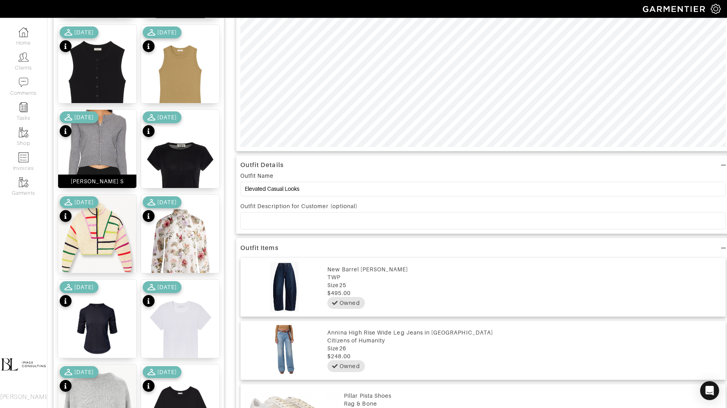
click at [94, 160] on img at bounding box center [97, 156] width 78 height 92
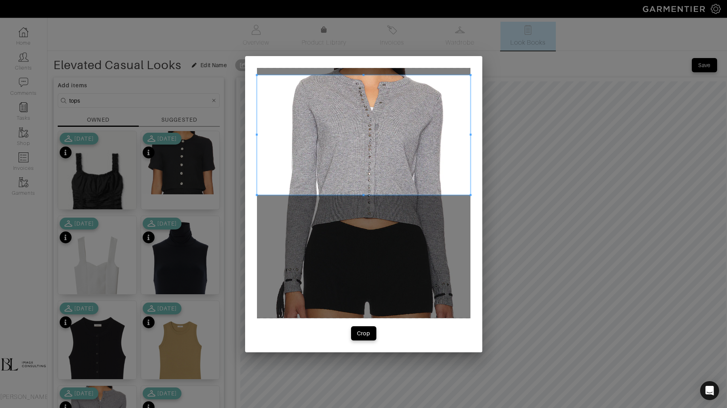
click at [364, 143] on span at bounding box center [363, 135] width 213 height 120
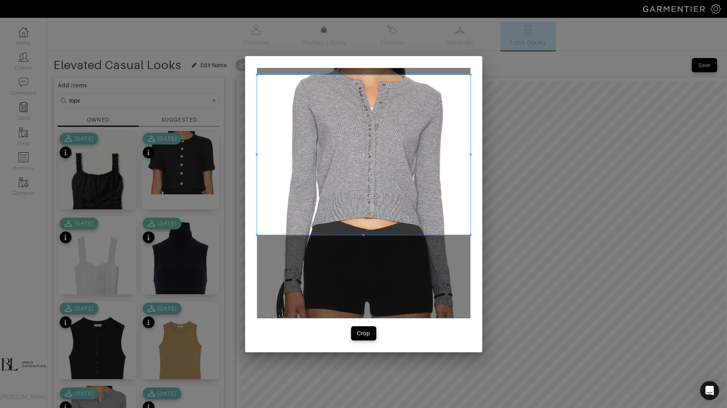
click at [377, 234] on span at bounding box center [363, 235] width 213 height 2
click at [364, 333] on div "Crop" at bounding box center [363, 334] width 13 height 8
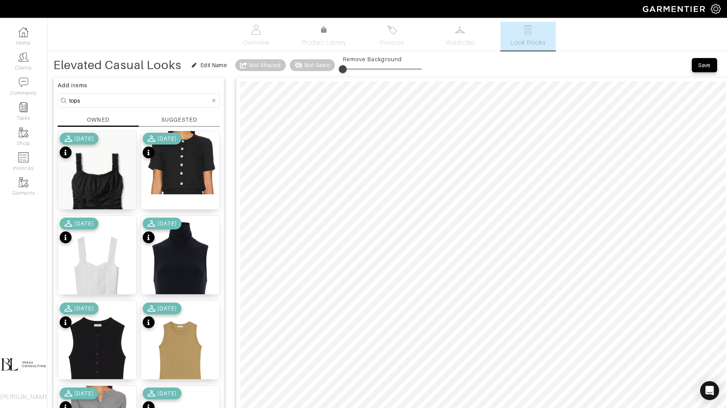
click at [341, 68] on span at bounding box center [343, 69] width 8 height 8
type input "6"
drag, startPoint x: 343, startPoint y: 66, endPoint x: 348, endPoint y: 66, distance: 5.5
click at [348, 66] on span at bounding box center [347, 69] width 8 height 8
click at [127, 100] on input "tops" at bounding box center [139, 101] width 141 height 10
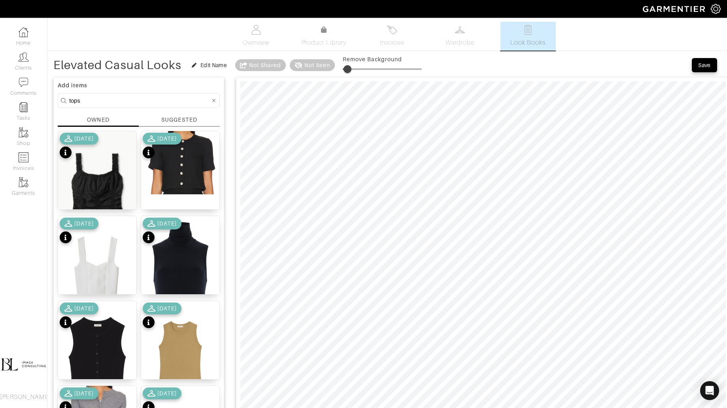
click at [127, 100] on input "tops" at bounding box center [139, 101] width 141 height 10
type input "bag"
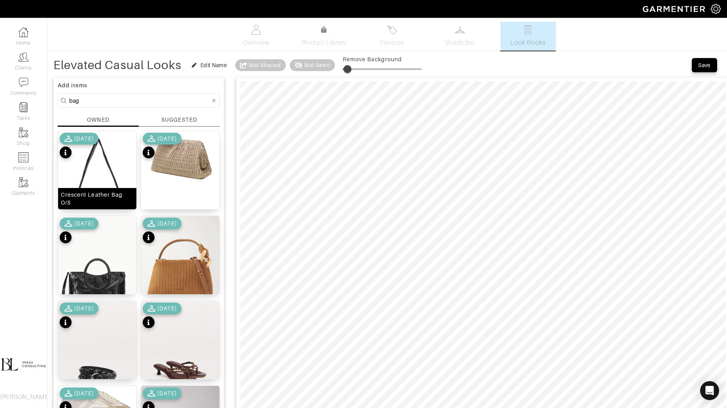
click at [115, 192] on div "Crescent Leather Bag O/S" at bounding box center [97, 199] width 73 height 16
drag, startPoint x: 349, startPoint y: 70, endPoint x: 362, endPoint y: 70, distance: 12.3
click at [362, 70] on span at bounding box center [361, 69] width 8 height 8
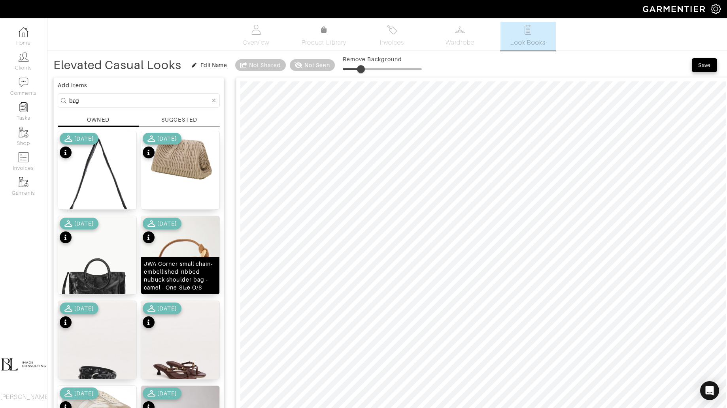
click at [186, 264] on div "JWA Corner small chain-embellished ribbed nubuck shoulder bag - camel - One Siz…" at bounding box center [180, 276] width 73 height 32
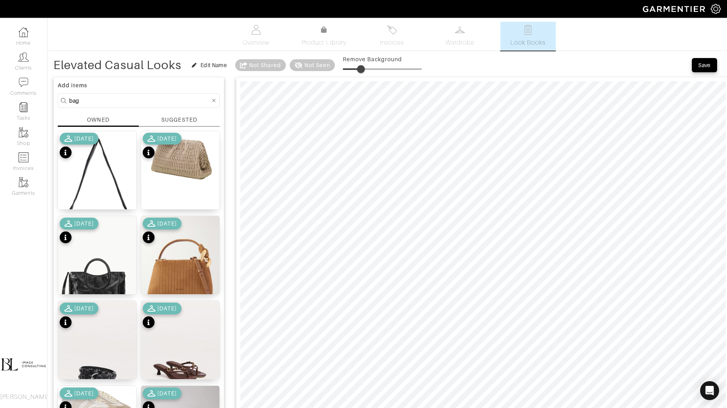
type input "26"
click at [364, 69] on span at bounding box center [363, 69] width 8 height 8
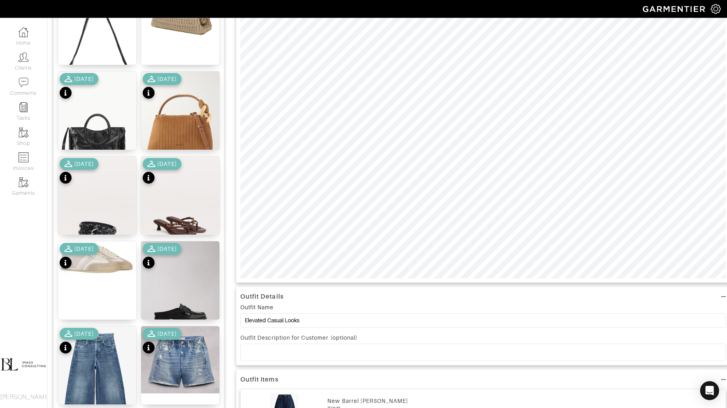
scroll to position [147, 0]
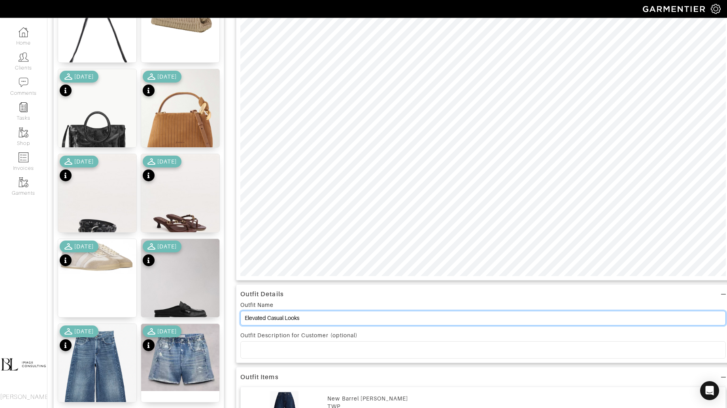
click at [324, 321] on input "Elevated Casual Looks" at bounding box center [482, 318] width 485 height 15
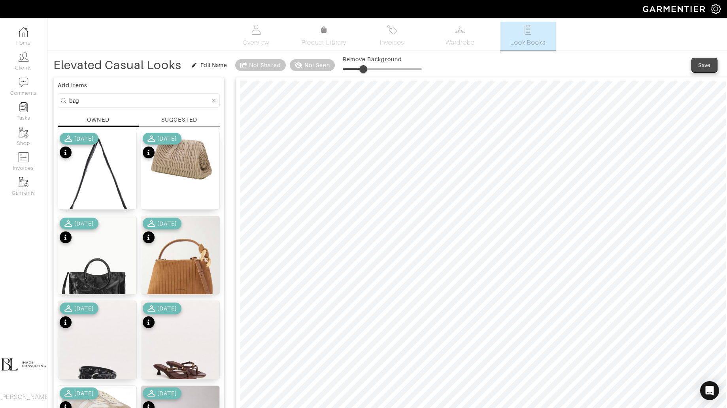
click at [707, 67] on div "Save" at bounding box center [704, 65] width 13 height 8
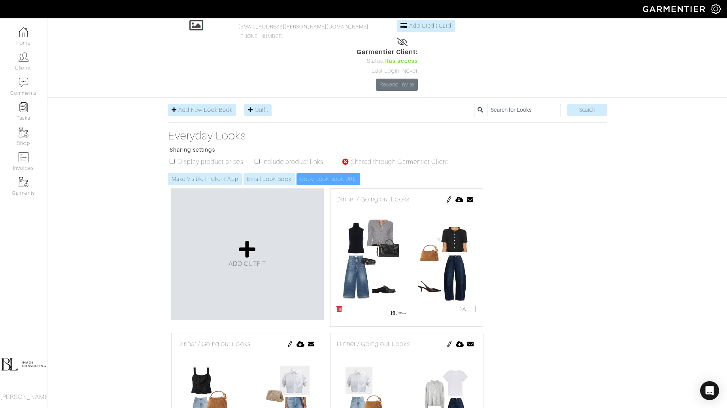
scroll to position [106, 0]
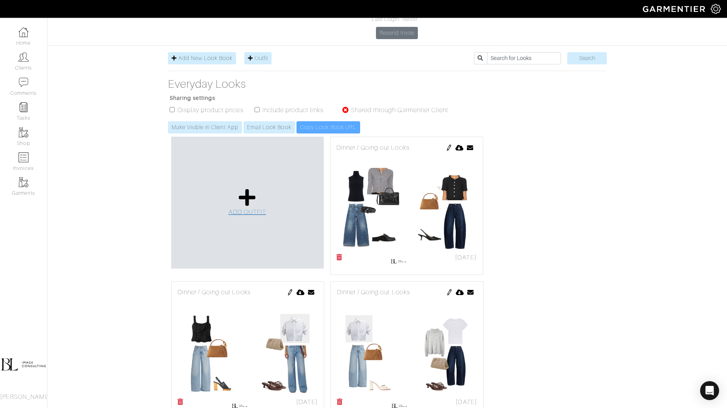
click at [250, 188] on icon at bounding box center [247, 197] width 17 height 19
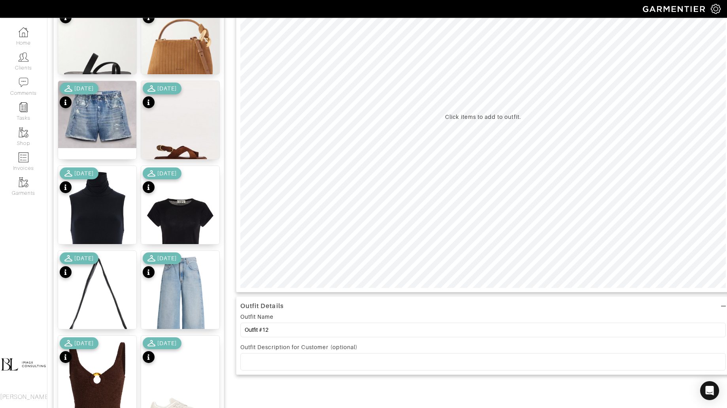
scroll to position [136, 0]
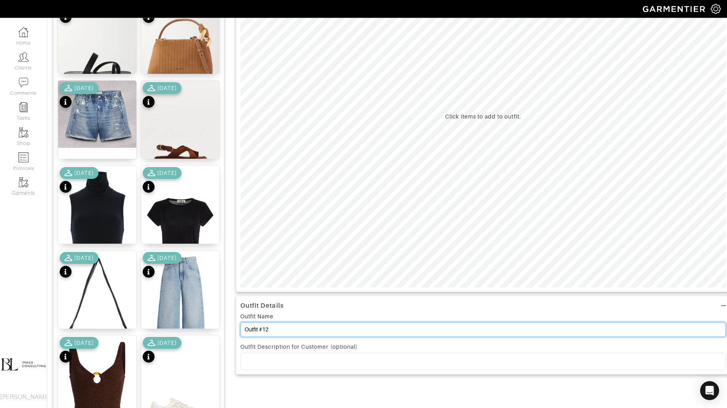
click at [326, 330] on input "Outfit #12" at bounding box center [482, 329] width 485 height 15
type input "Shorts Looks"
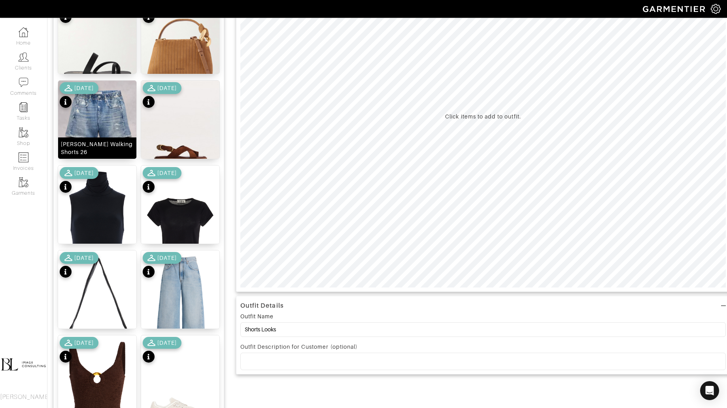
click at [132, 113] on img at bounding box center [97, 114] width 78 height 67
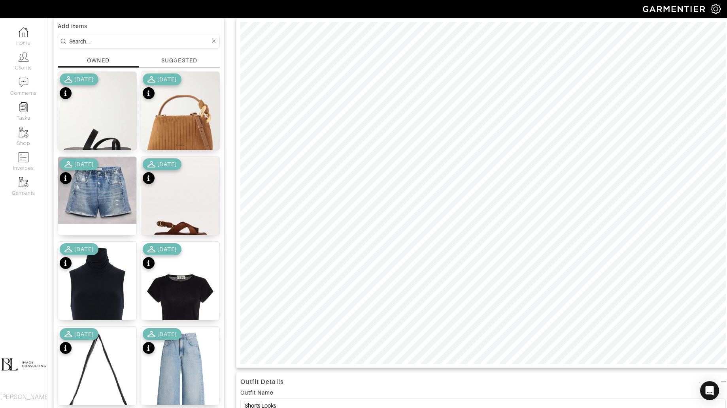
scroll to position [0, 0]
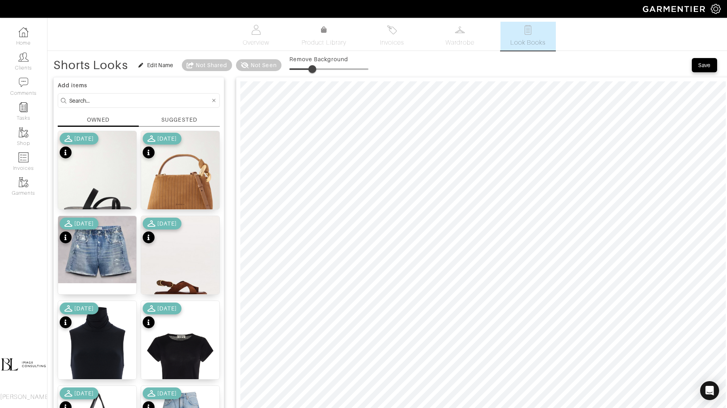
type input "30"
drag, startPoint x: 289, startPoint y: 68, endPoint x: 313, endPoint y: 68, distance: 23.7
click at [313, 68] on span at bounding box center [313, 69] width 8 height 8
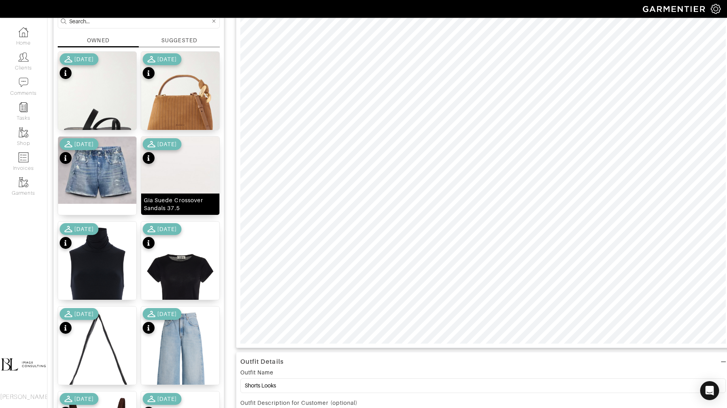
scroll to position [38, 0]
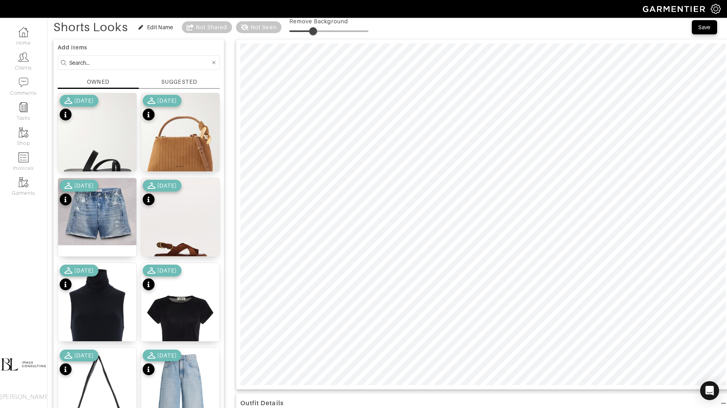
click at [121, 62] on input at bounding box center [139, 63] width 141 height 10
type input "tops"
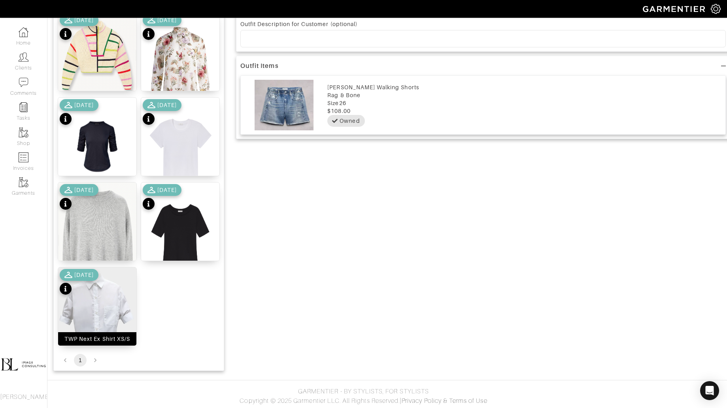
click at [105, 296] on img at bounding box center [97, 307] width 78 height 78
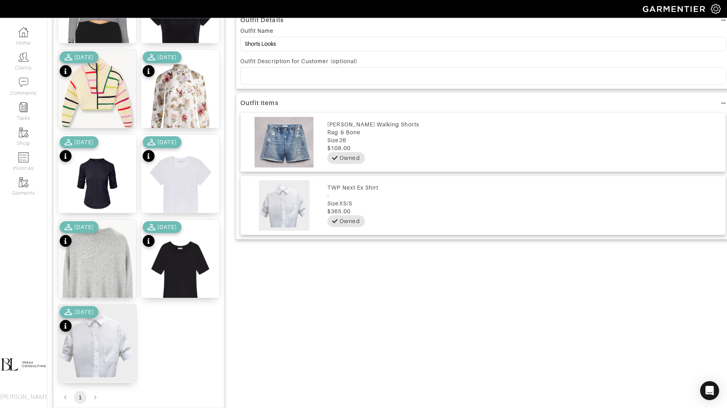
scroll to position [422, 0]
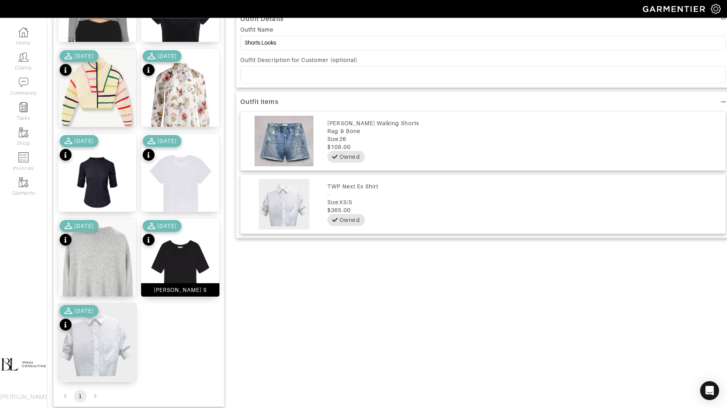
click at [172, 281] on img at bounding box center [180, 272] width 78 height 107
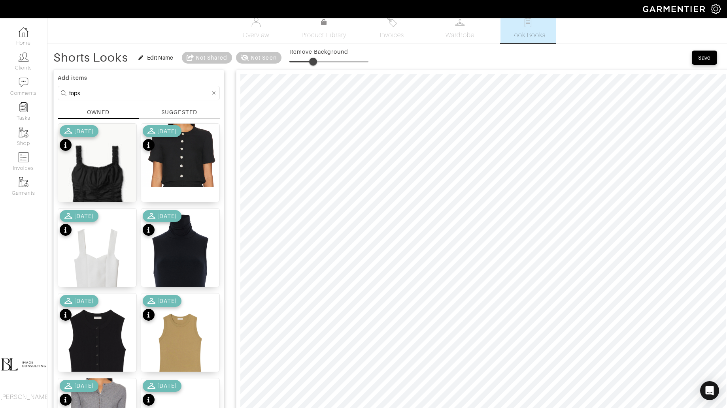
scroll to position [0, 0]
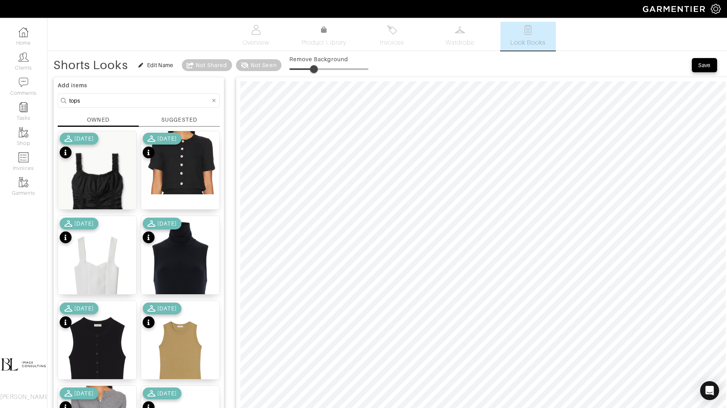
type input "33"
click at [315, 70] on span at bounding box center [314, 69] width 8 height 8
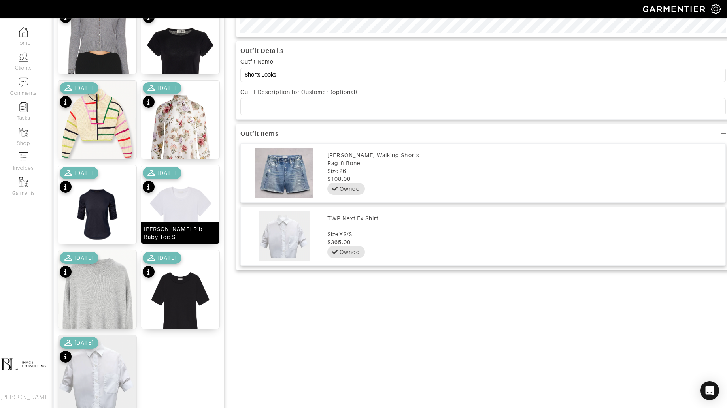
scroll to position [458, 0]
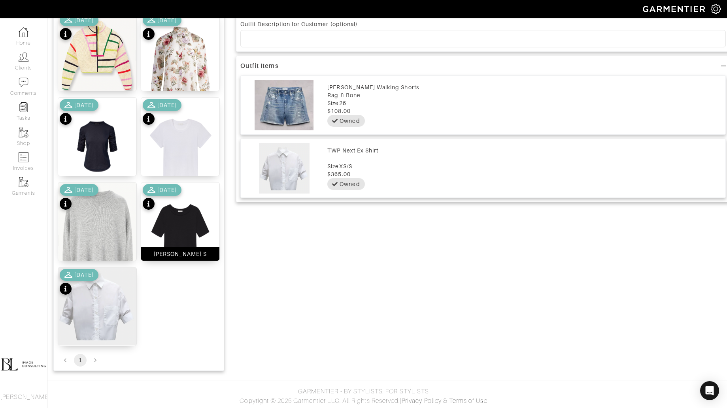
click at [192, 220] on img at bounding box center [180, 236] width 78 height 107
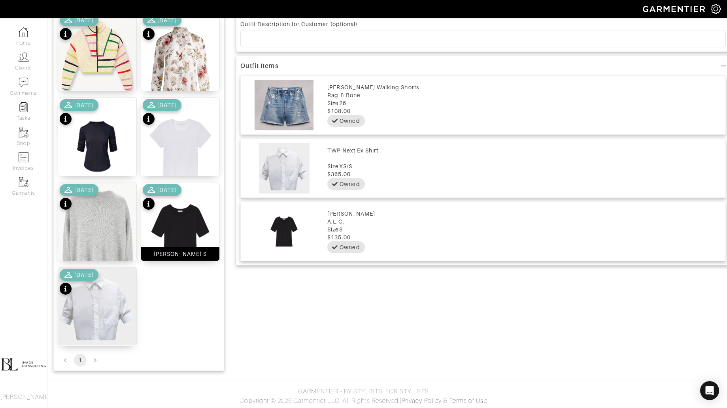
scroll to position [0, 0]
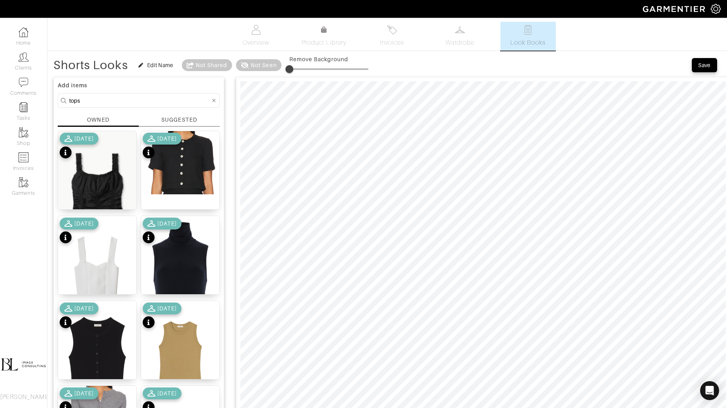
type input "30"
click at [107, 98] on input "tops" at bounding box center [139, 101] width 141 height 10
type input "shoes"
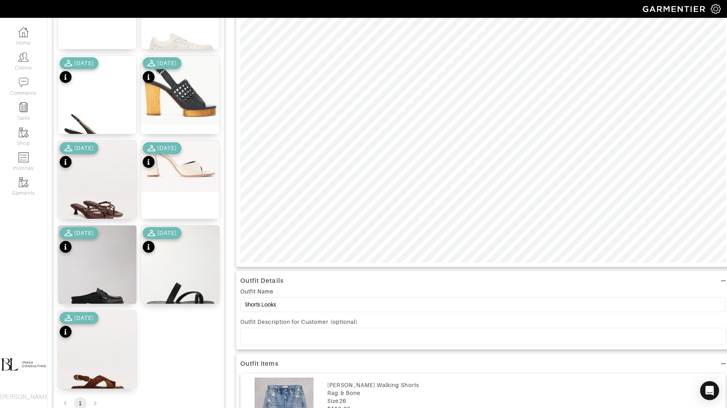
scroll to position [163, 0]
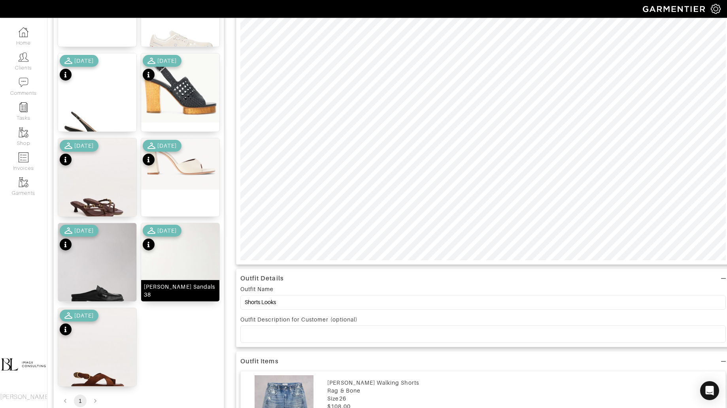
click at [184, 278] on img at bounding box center [180, 275] width 78 height 104
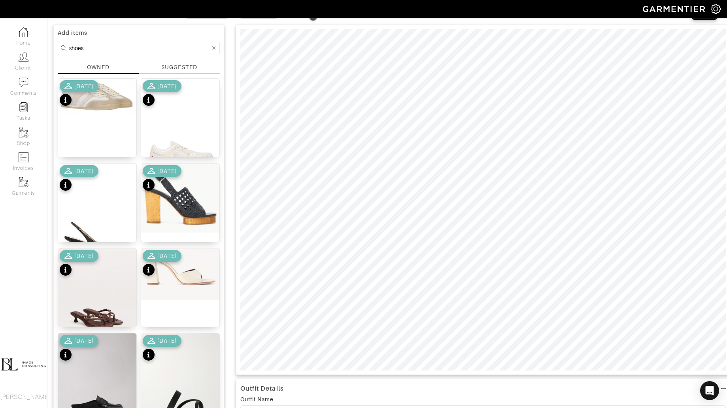
scroll to position [39, 0]
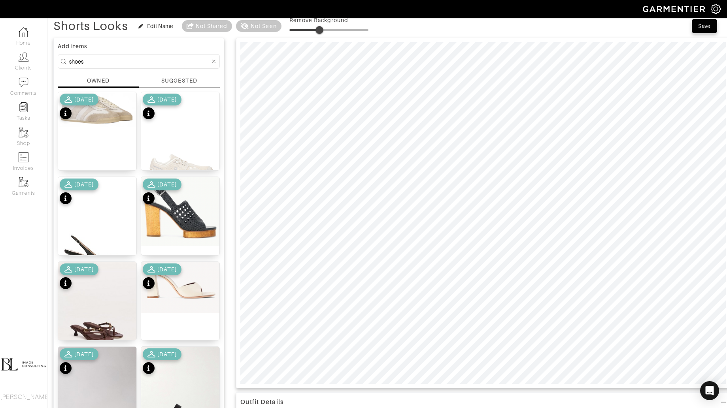
type input "0"
drag, startPoint x: 313, startPoint y: 30, endPoint x: 265, endPoint y: 40, distance: 49.1
click at [265, 40] on div "Shorts Looks Edit Name Not Shared Not Seen Remove Background Save Add items sho…" at bounding box center [386, 383] width 667 height 730
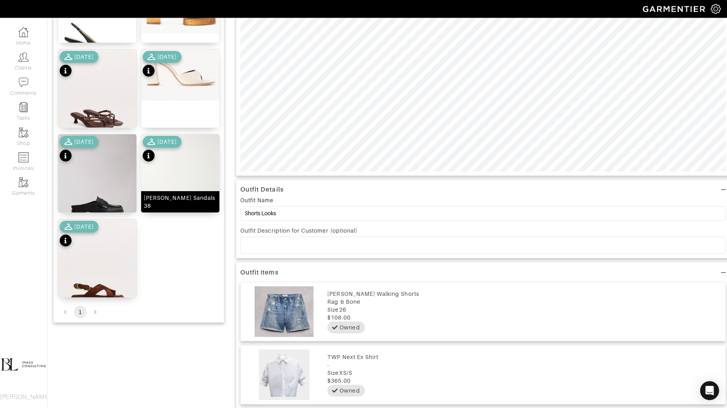
click at [190, 187] on img at bounding box center [180, 186] width 78 height 104
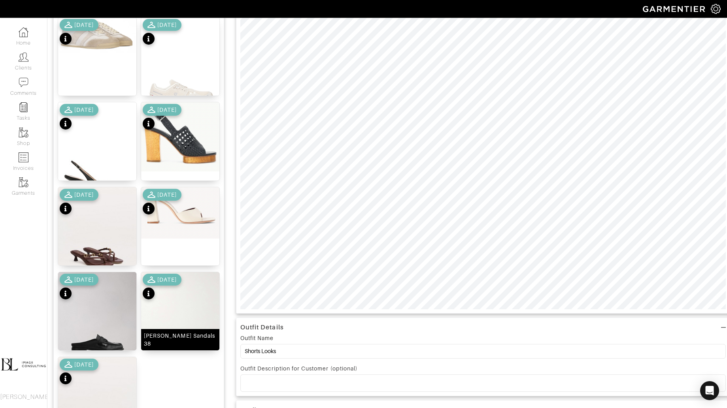
scroll to position [0, 0]
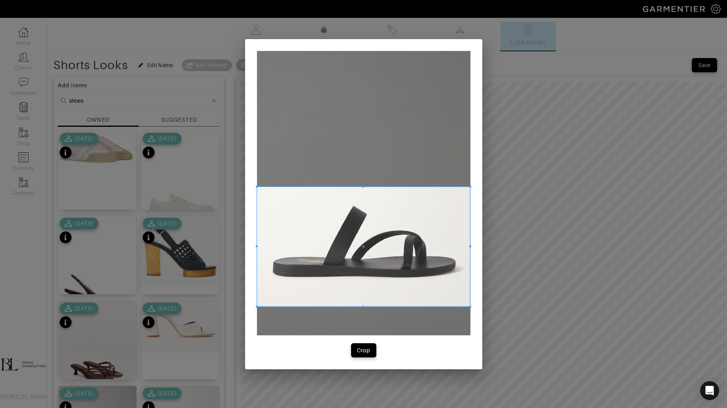
click at [355, 266] on span at bounding box center [363, 247] width 213 height 120
click at [356, 346] on button "Crop" at bounding box center [363, 350] width 25 height 14
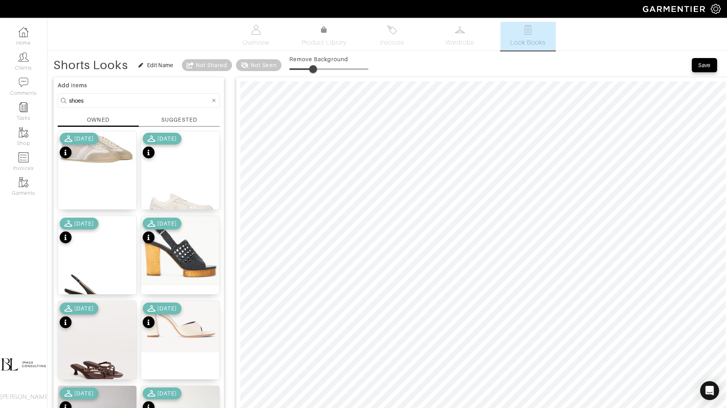
drag, startPoint x: 288, startPoint y: 68, endPoint x: 313, endPoint y: 70, distance: 25.3
click at [313, 70] on span at bounding box center [313, 69] width 8 height 8
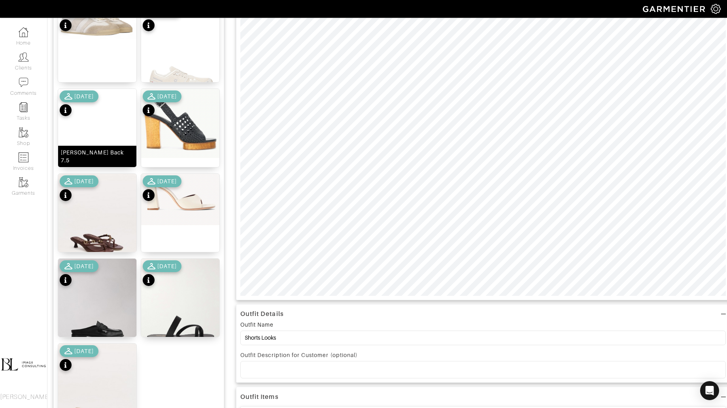
scroll to position [155, 0]
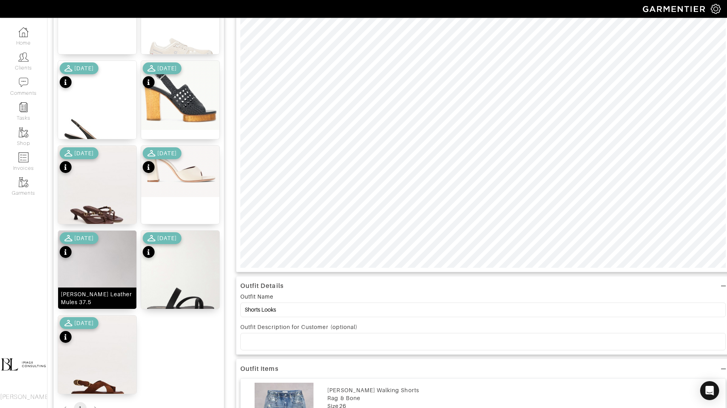
click at [94, 270] on img at bounding box center [97, 280] width 78 height 98
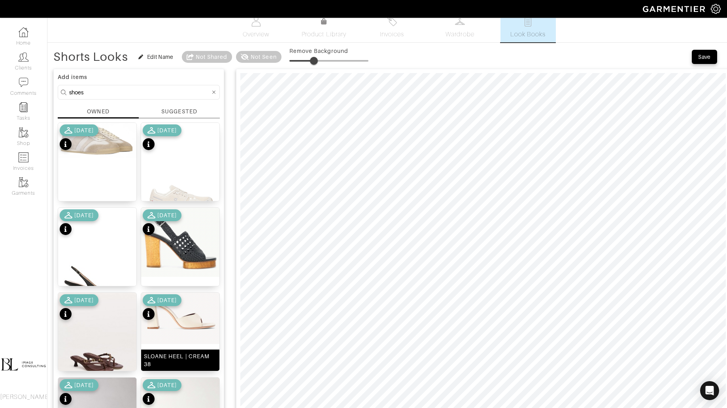
scroll to position [4, 0]
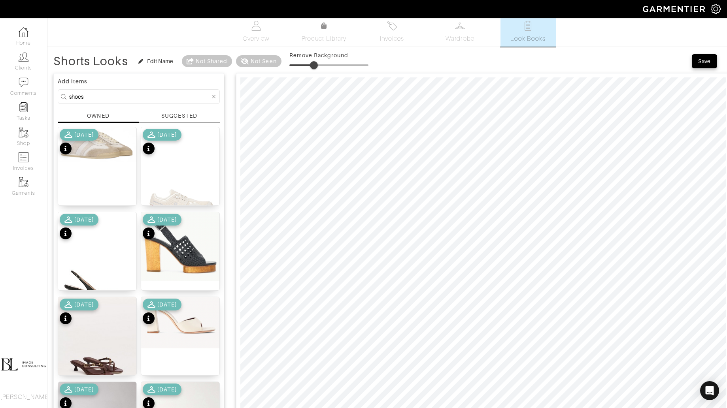
type input "33"
click at [315, 64] on span at bounding box center [315, 65] width 8 height 8
click at [130, 92] on input "shoes" at bounding box center [139, 97] width 141 height 10
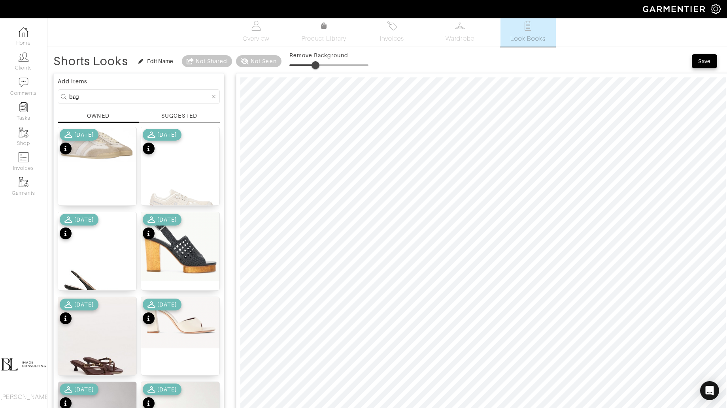
type input "bag"
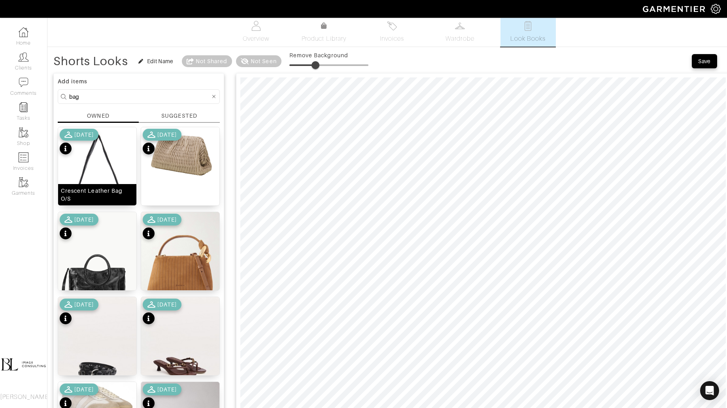
click at [105, 174] on img at bounding box center [97, 189] width 78 height 125
type input "26"
drag, startPoint x: 315, startPoint y: 64, endPoint x: 310, endPoint y: 65, distance: 5.7
click at [310, 65] on span at bounding box center [310, 65] width 8 height 8
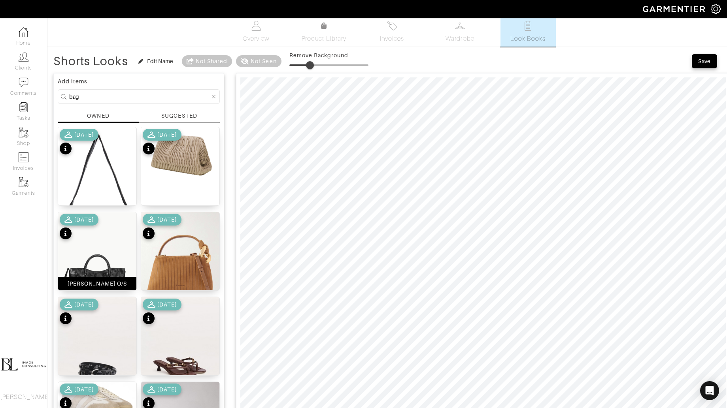
click at [79, 268] on img at bounding box center [97, 270] width 78 height 117
drag, startPoint x: 291, startPoint y: 58, endPoint x: 285, endPoint y: 58, distance: 6.0
click at [285, 61] on span at bounding box center [289, 65] width 8 height 8
type input "13"
drag, startPoint x: 290, startPoint y: 64, endPoint x: 299, endPoint y: 64, distance: 8.7
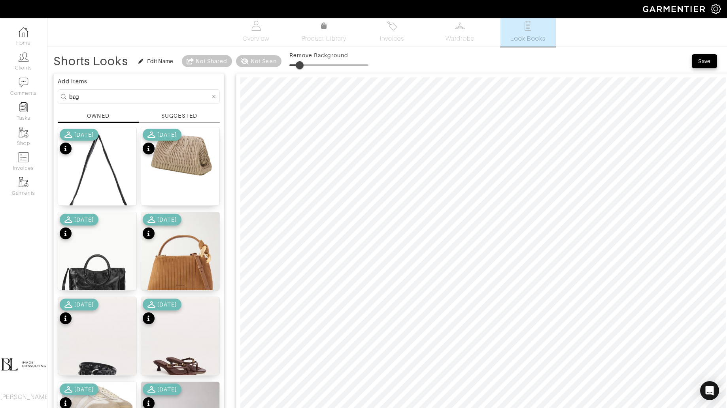
click at [299, 64] on span at bounding box center [300, 65] width 8 height 8
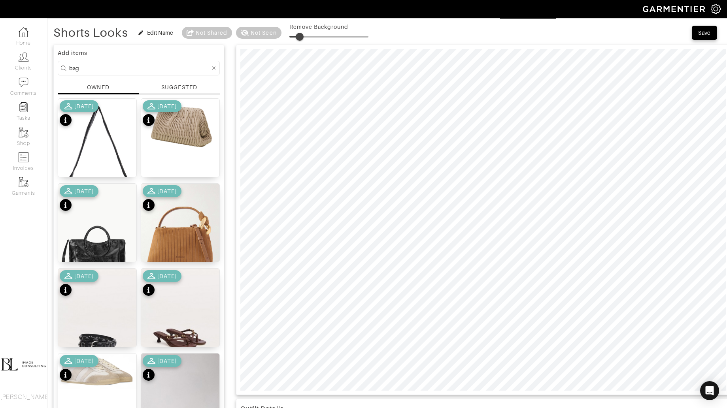
scroll to position [0, 0]
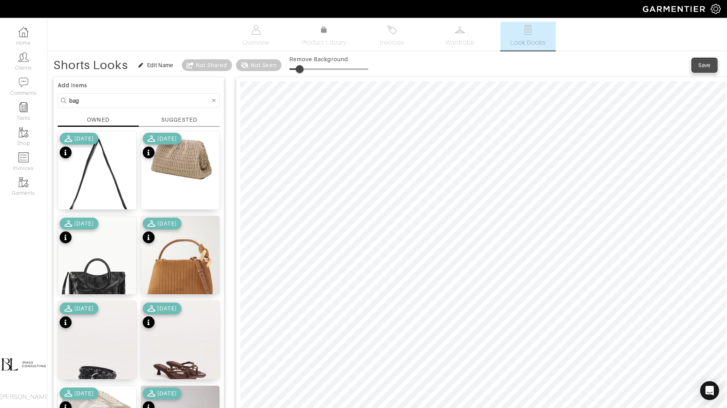
click at [700, 60] on button "Save" at bounding box center [704, 65] width 25 height 14
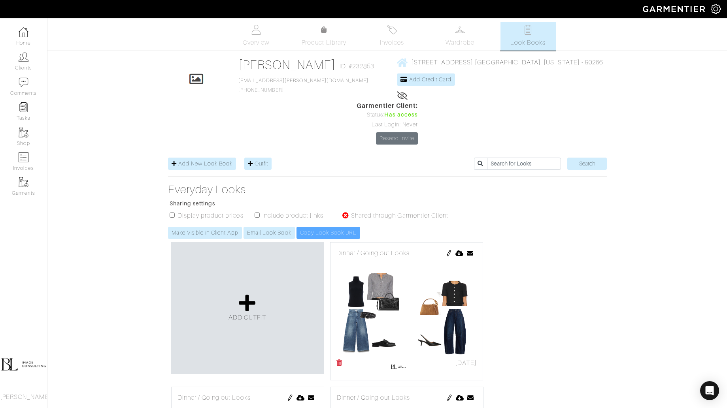
click at [255, 213] on input "checkbox" at bounding box center [256, 215] width 5 height 5
checkbox input "true"
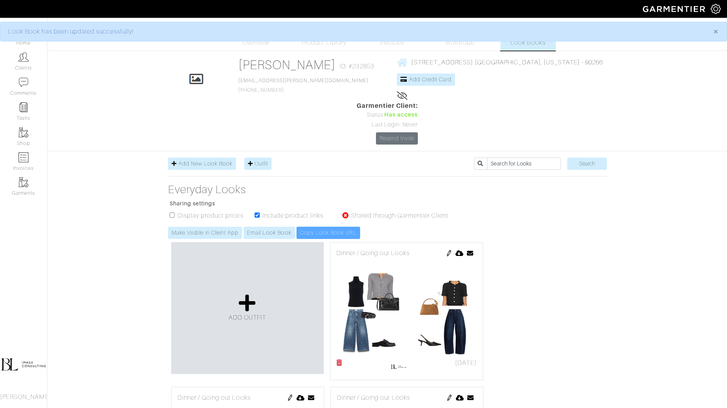
click at [213, 227] on link "Make Visible in Client App" at bounding box center [205, 233] width 74 height 12
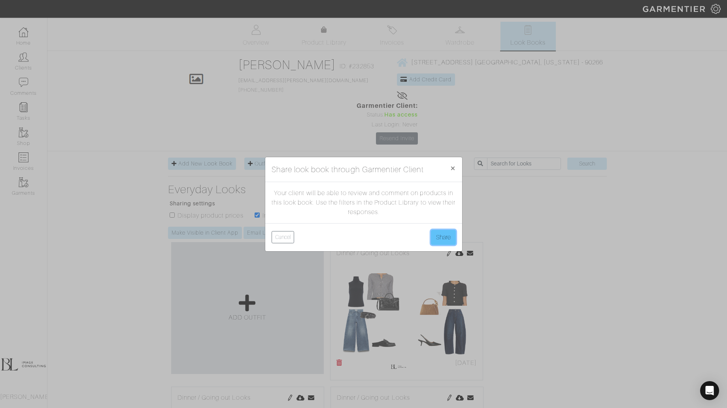
click at [453, 232] on button "Share" at bounding box center [443, 237] width 25 height 15
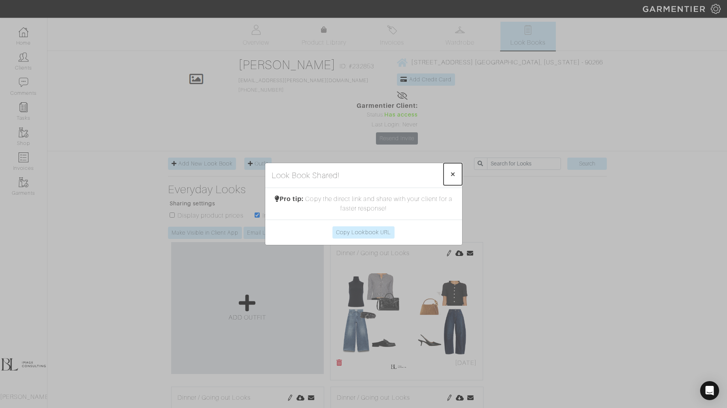
click at [453, 172] on span "×" at bounding box center [453, 174] width 6 height 11
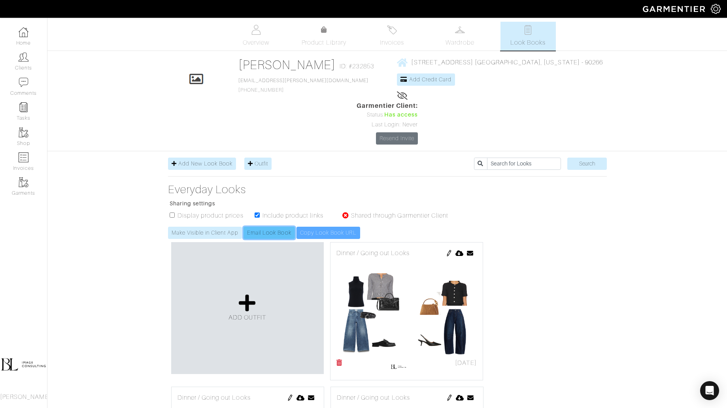
click at [267, 227] on link "Email Look Book" at bounding box center [268, 233] width 51 height 12
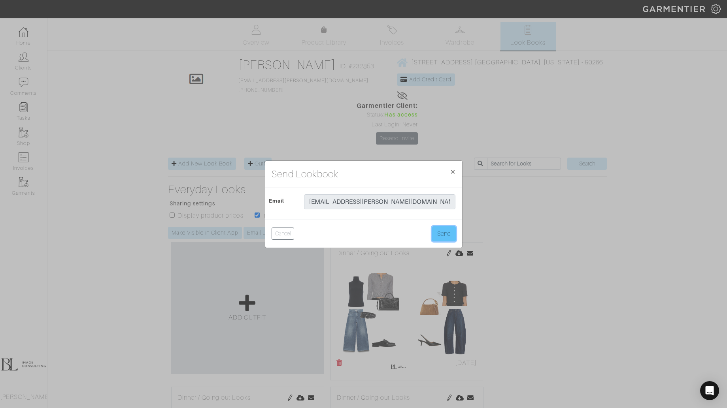
click at [453, 232] on button "Send" at bounding box center [444, 233] width 24 height 15
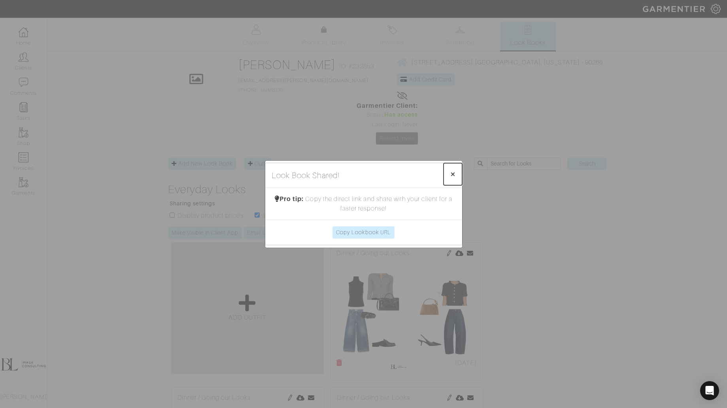
click at [453, 172] on span "×" at bounding box center [453, 174] width 6 height 11
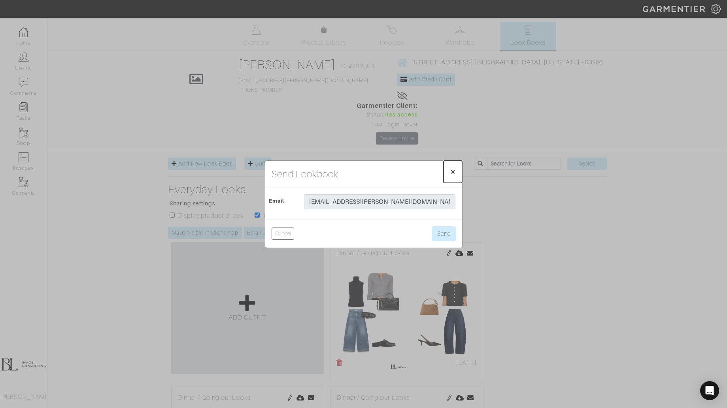
click at [447, 171] on button "× Close" at bounding box center [452, 172] width 19 height 22
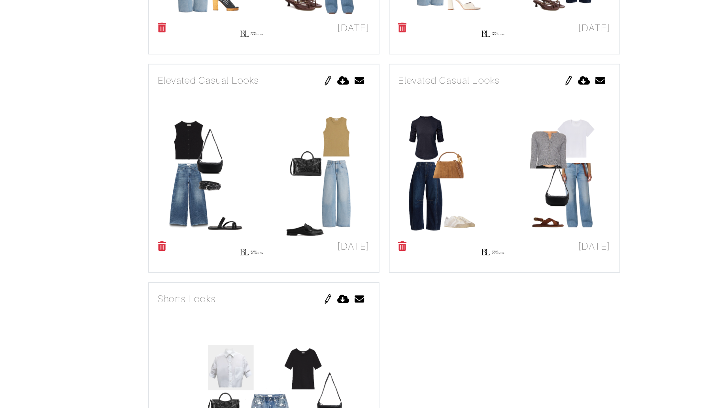
scroll to position [388, 0]
